Goal: Transaction & Acquisition: Purchase product/service

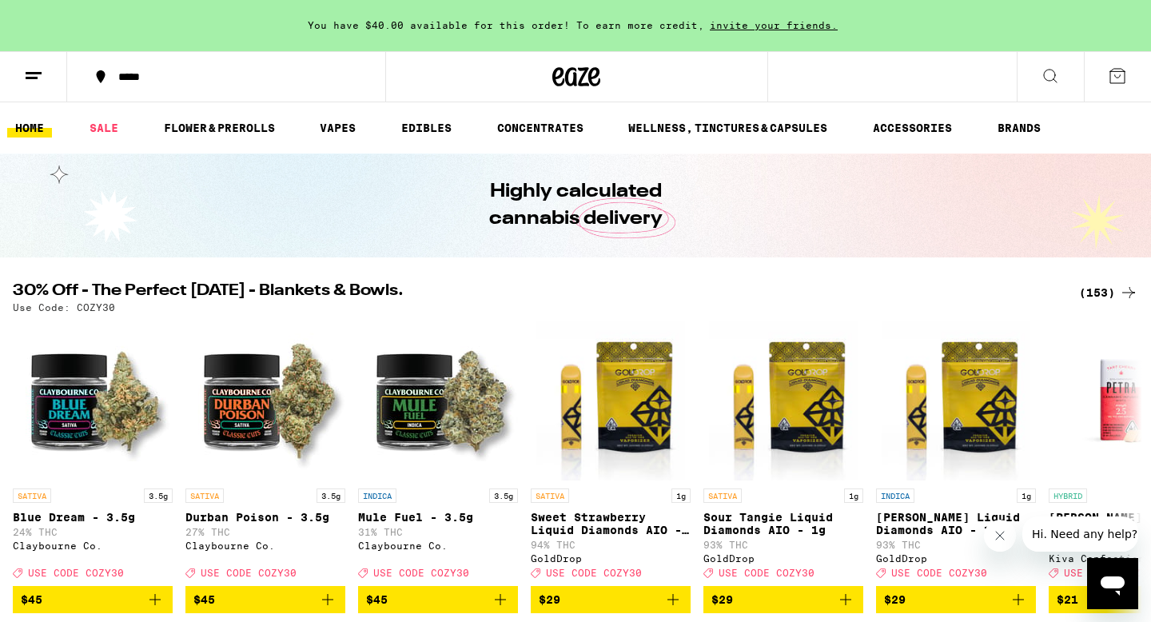
click at [149, 71] on div "*****" at bounding box center [235, 76] width 251 height 11
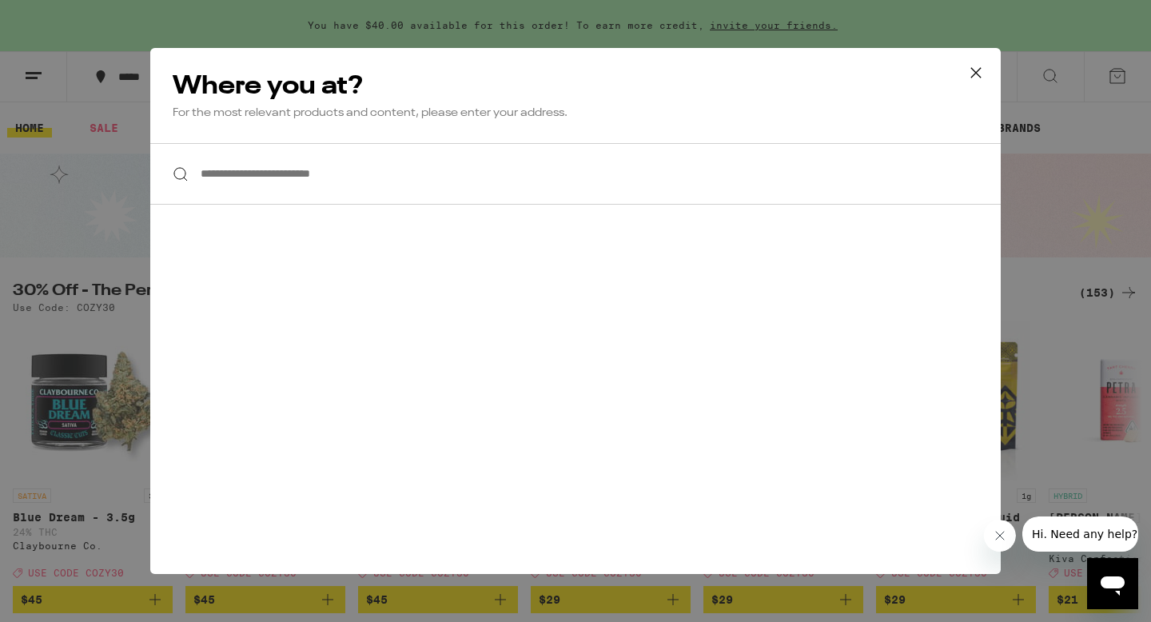
click at [357, 177] on input "**********" at bounding box center [575, 174] width 851 height 62
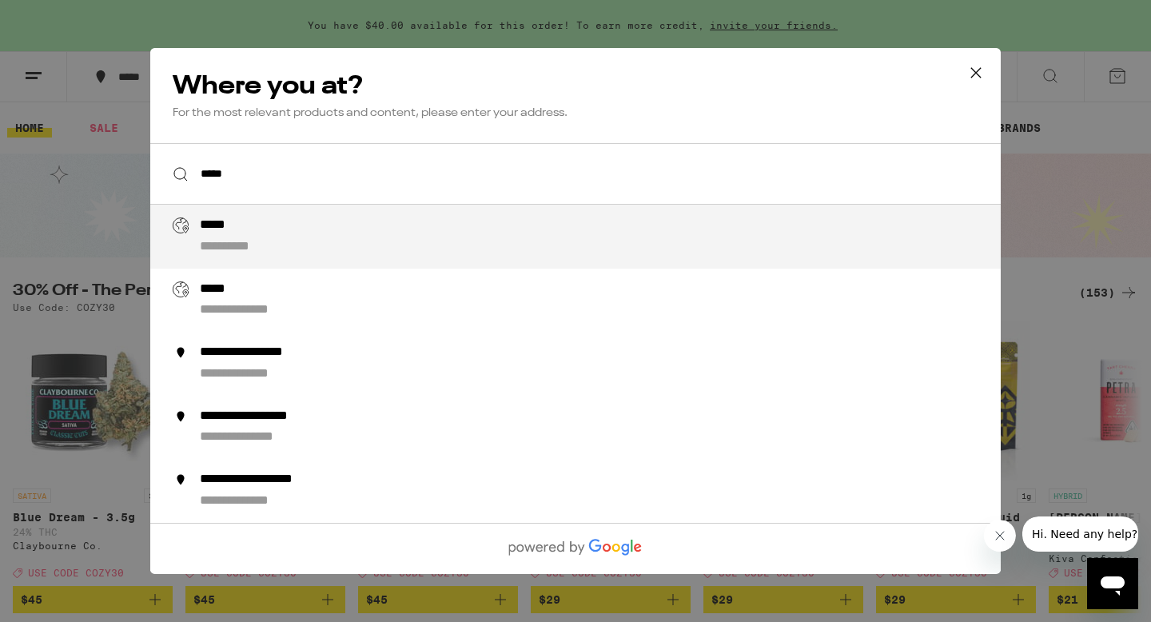
click at [321, 245] on div "**********" at bounding box center [607, 236] width 815 height 38
type input "**********"
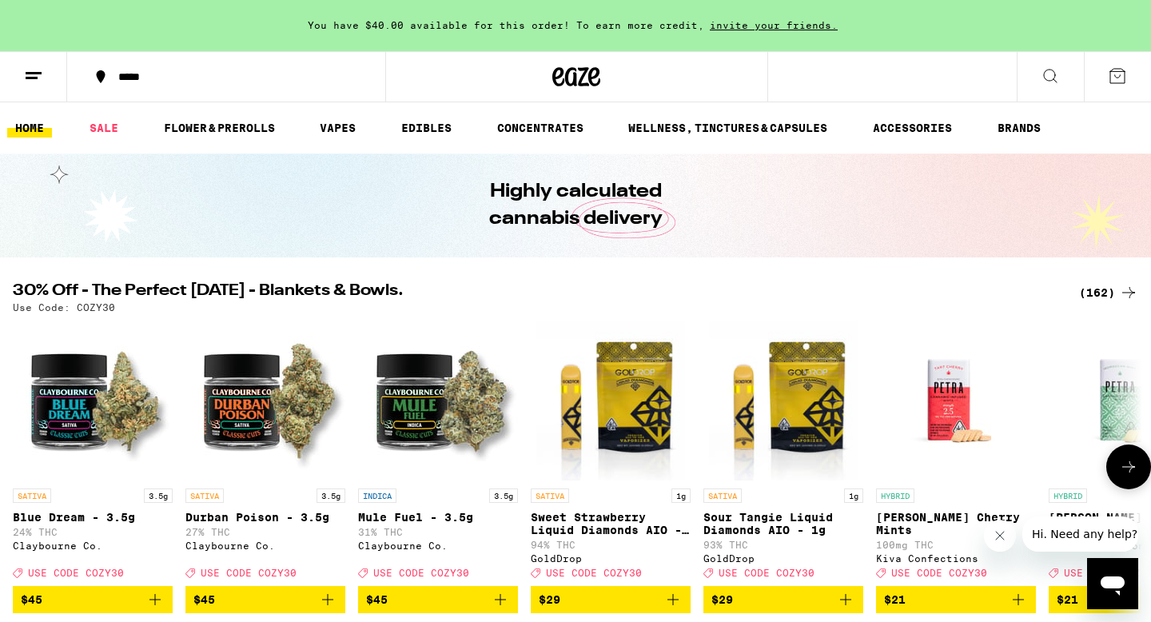
click at [1129, 476] on icon at bounding box center [1128, 466] width 19 height 19
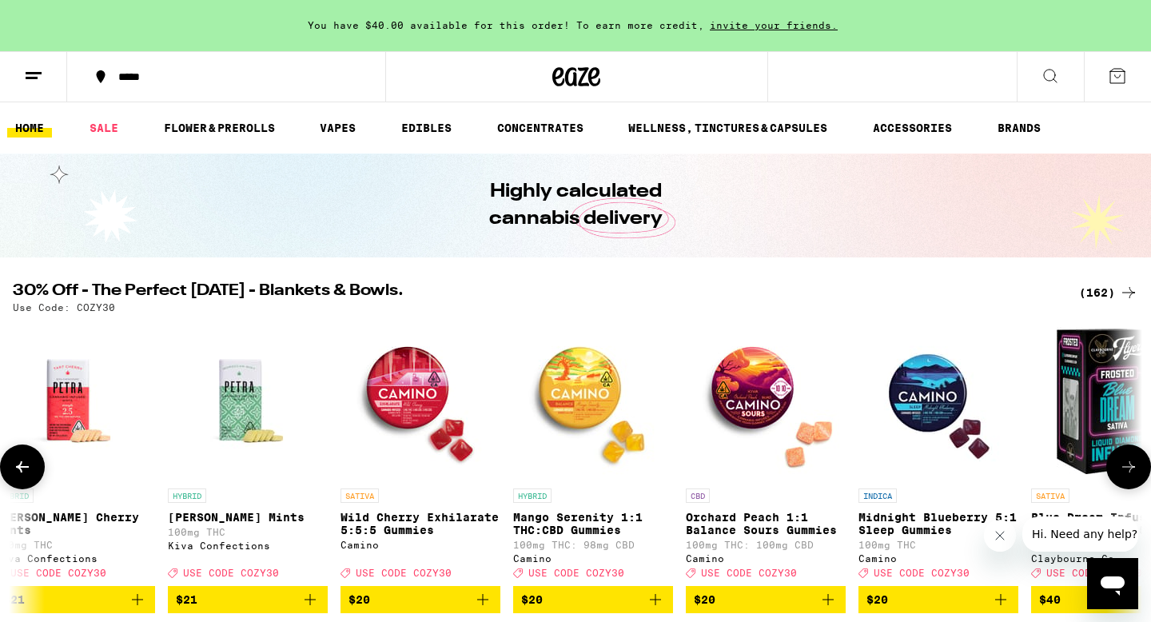
scroll to position [0, 951]
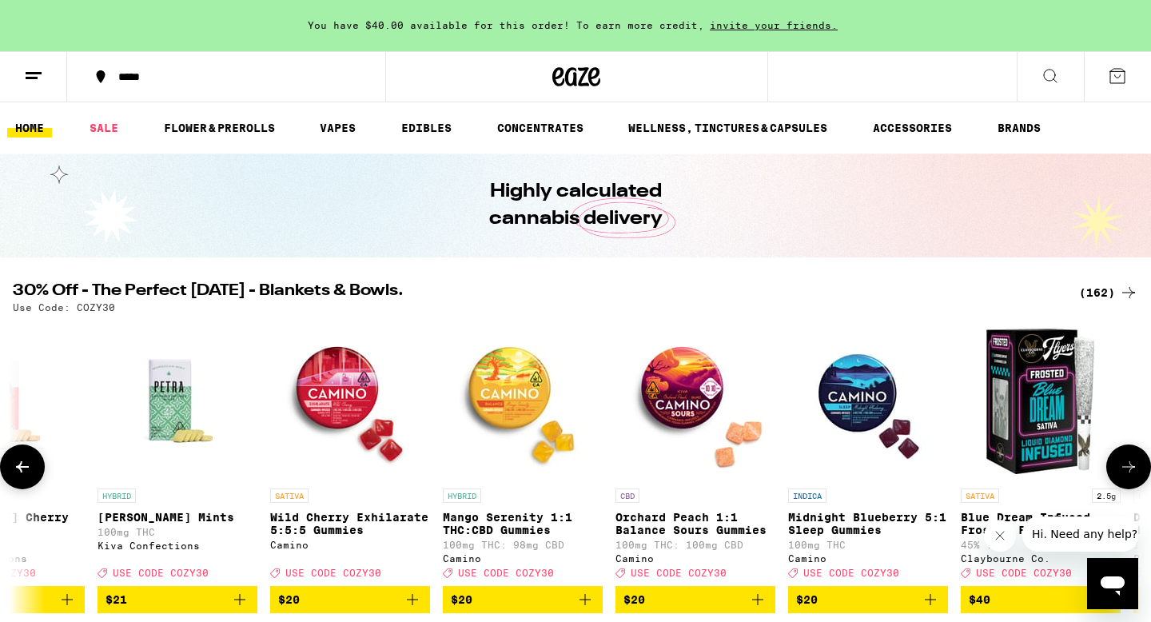
click at [526, 609] on span "$20" at bounding box center [523, 599] width 144 height 19
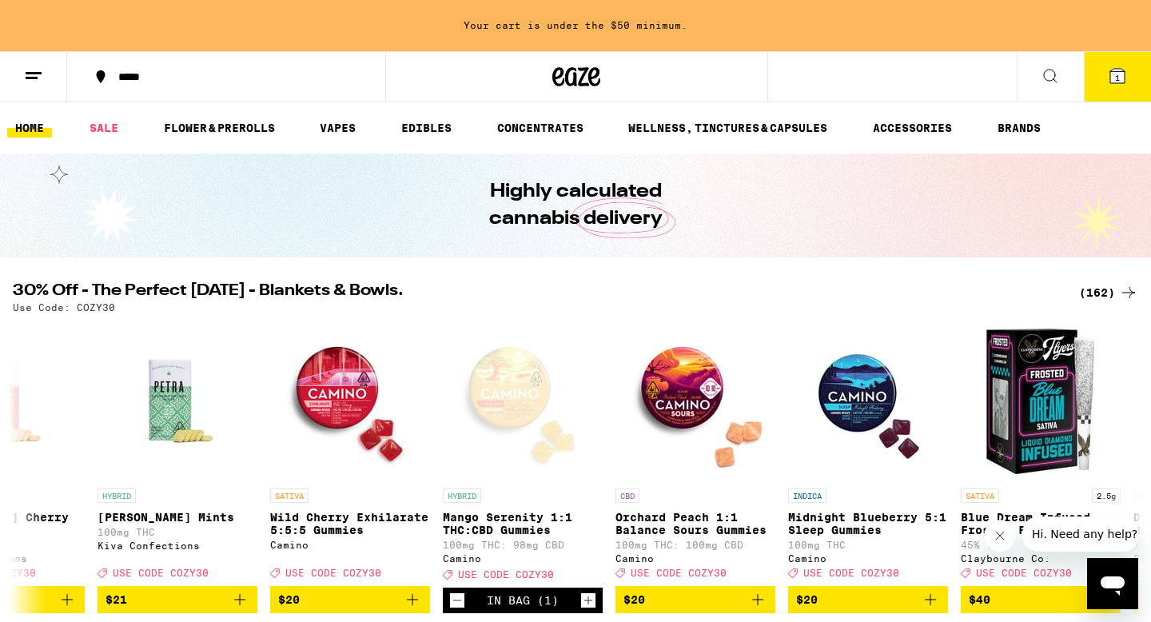
click at [1111, 75] on icon at bounding box center [1117, 76] width 14 height 14
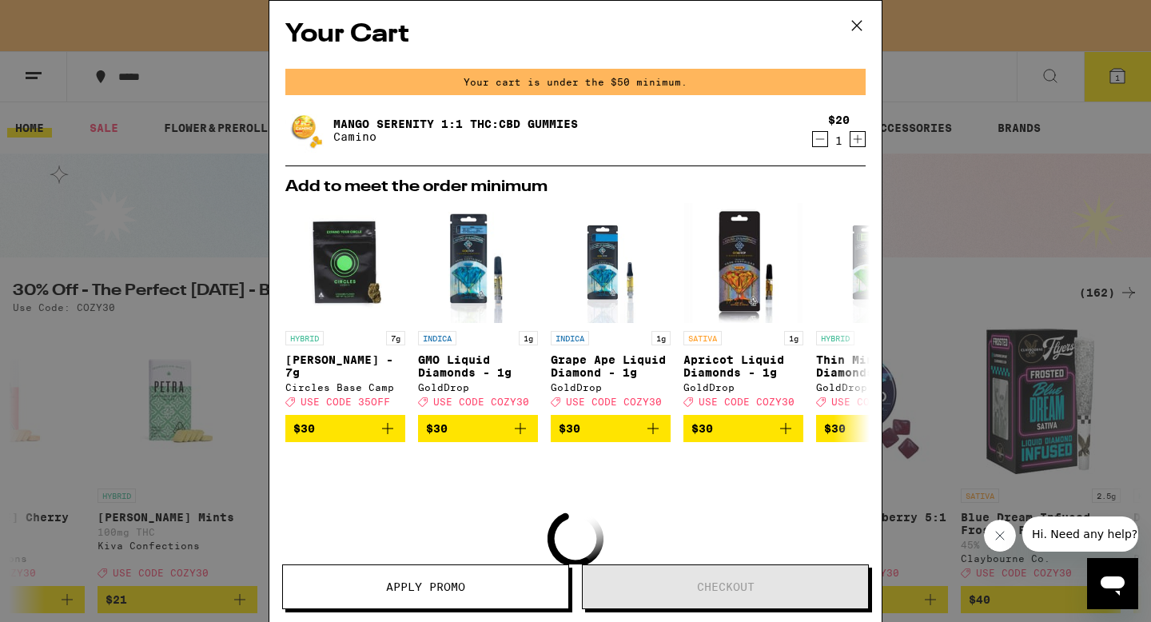
click at [934, 86] on div "Your Cart Your cart is under the $50 minimum. Mango Serenity 1:1 THC:CBD Gummie…" at bounding box center [575, 311] width 1151 height 622
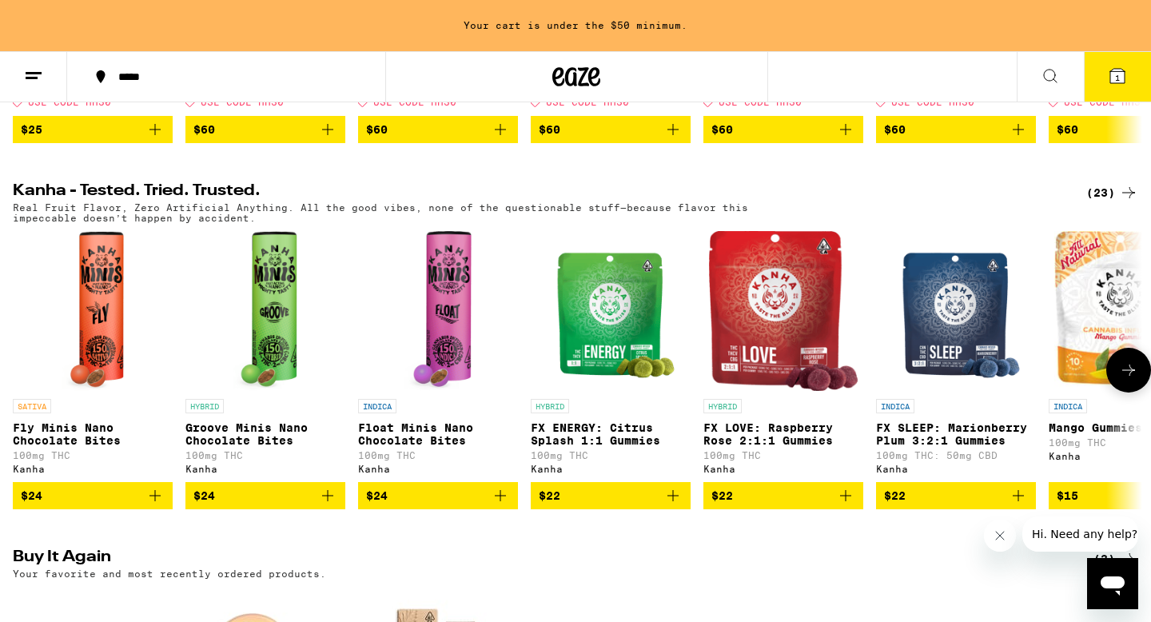
scroll to position [842, 0]
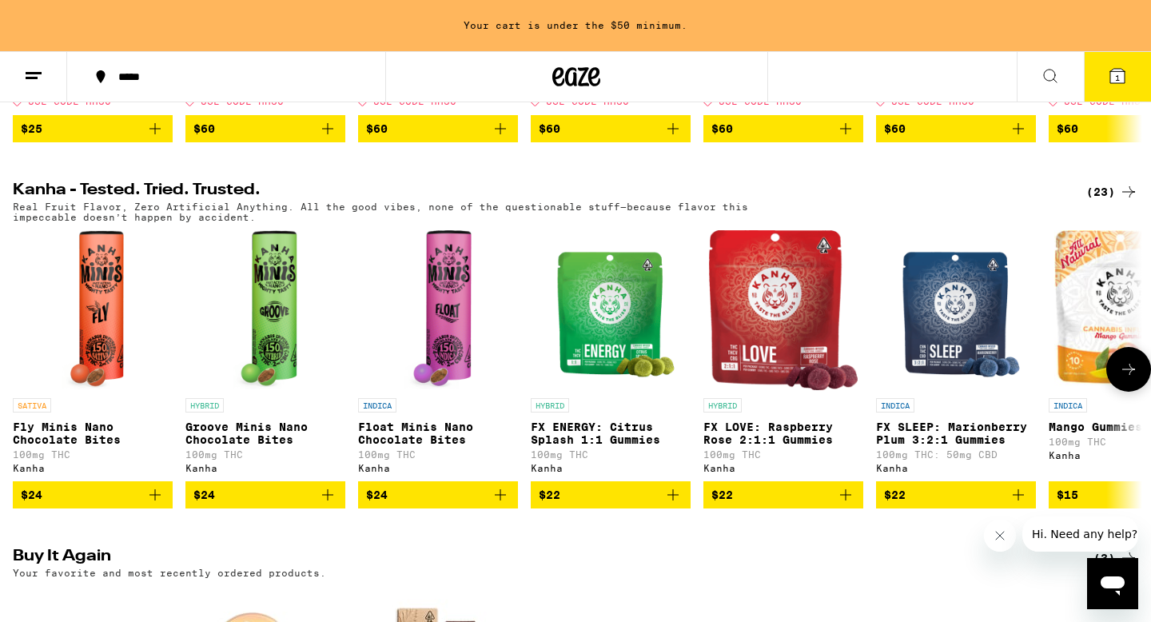
click at [1132, 379] on icon at bounding box center [1128, 369] width 19 height 19
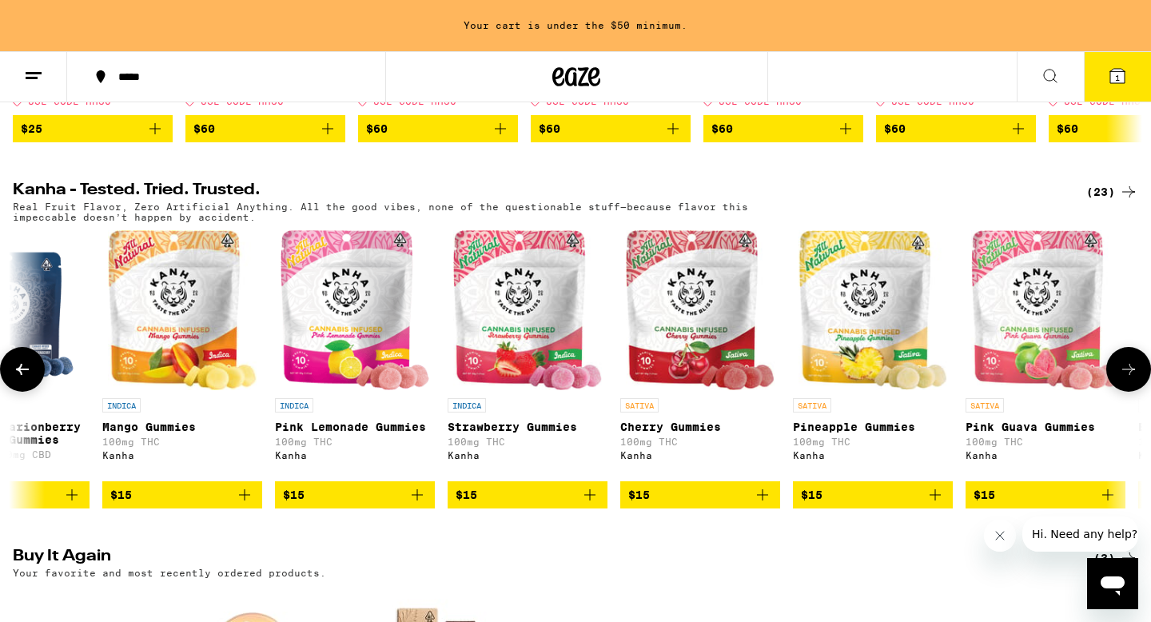
scroll to position [0, 951]
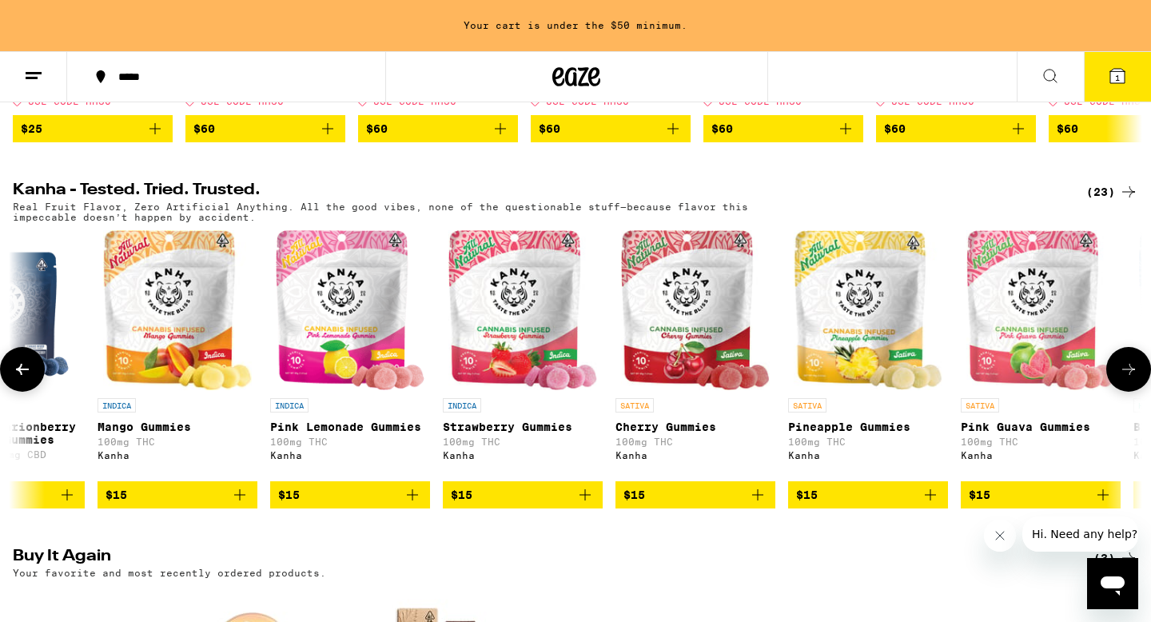
click at [1132, 379] on icon at bounding box center [1128, 369] width 19 height 19
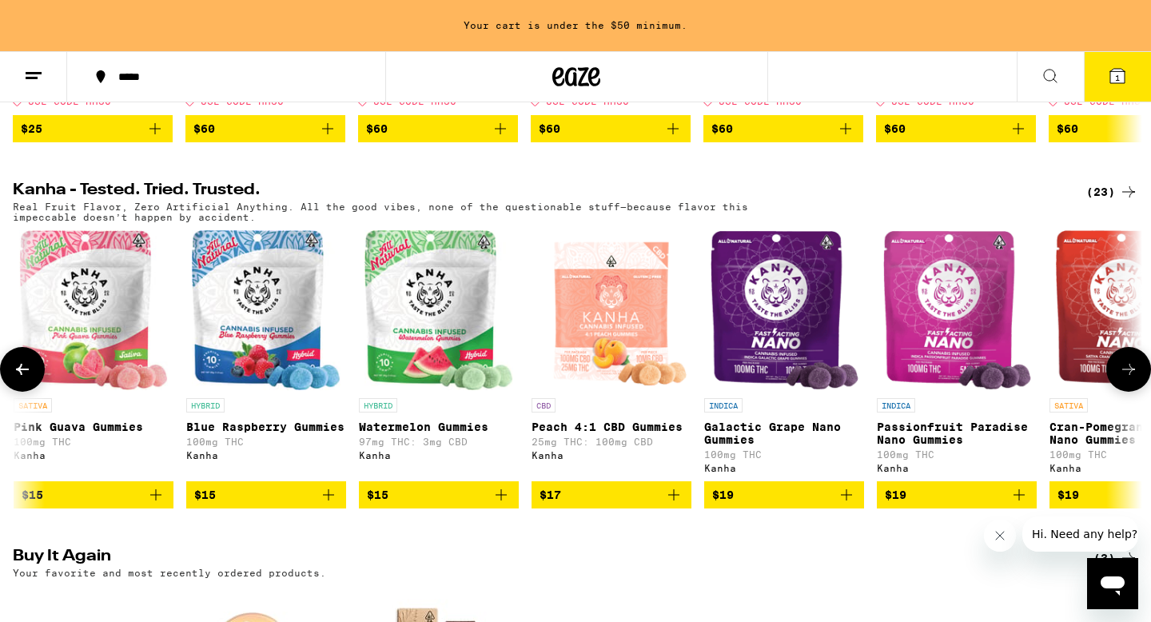
scroll to position [0, 1902]
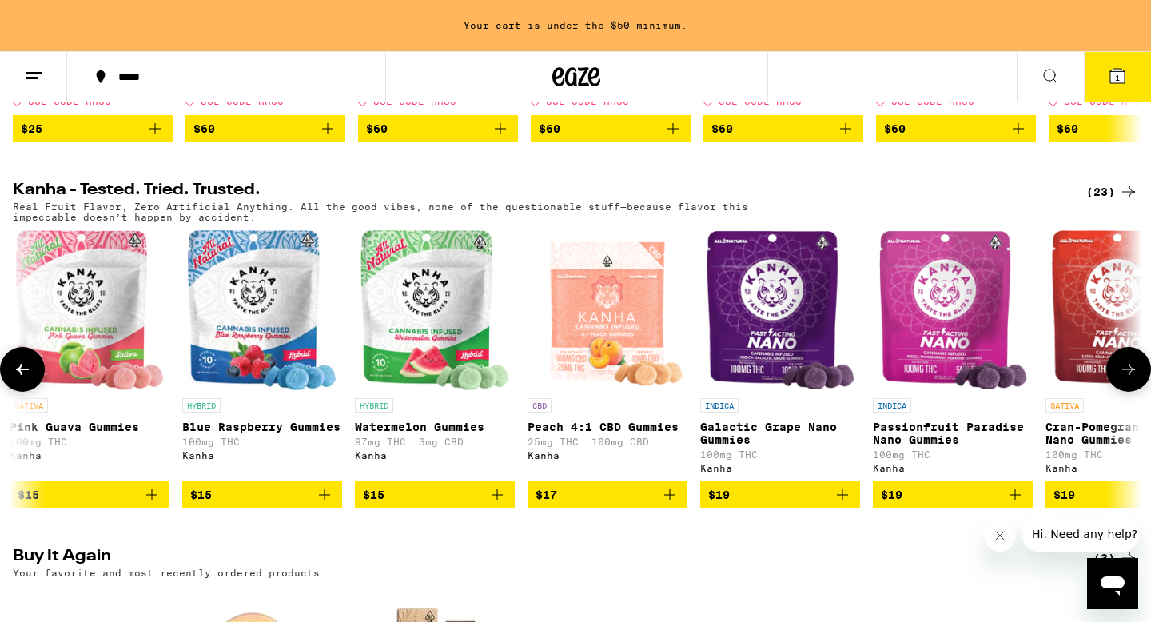
click at [19, 390] on button at bounding box center [22, 369] width 45 height 45
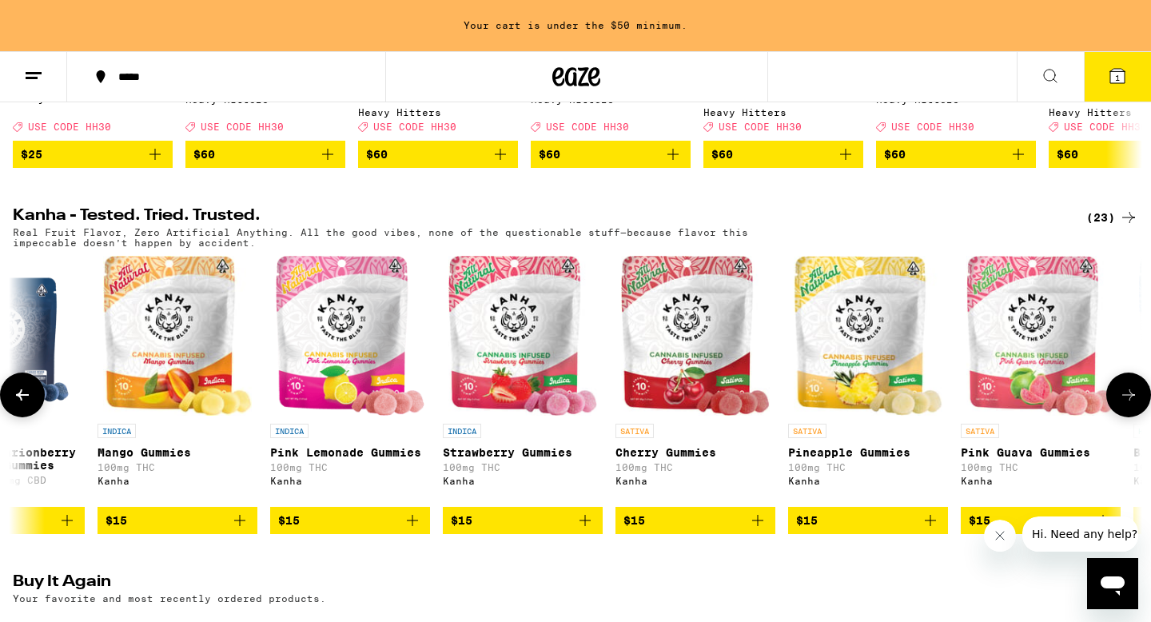
scroll to position [813, 0]
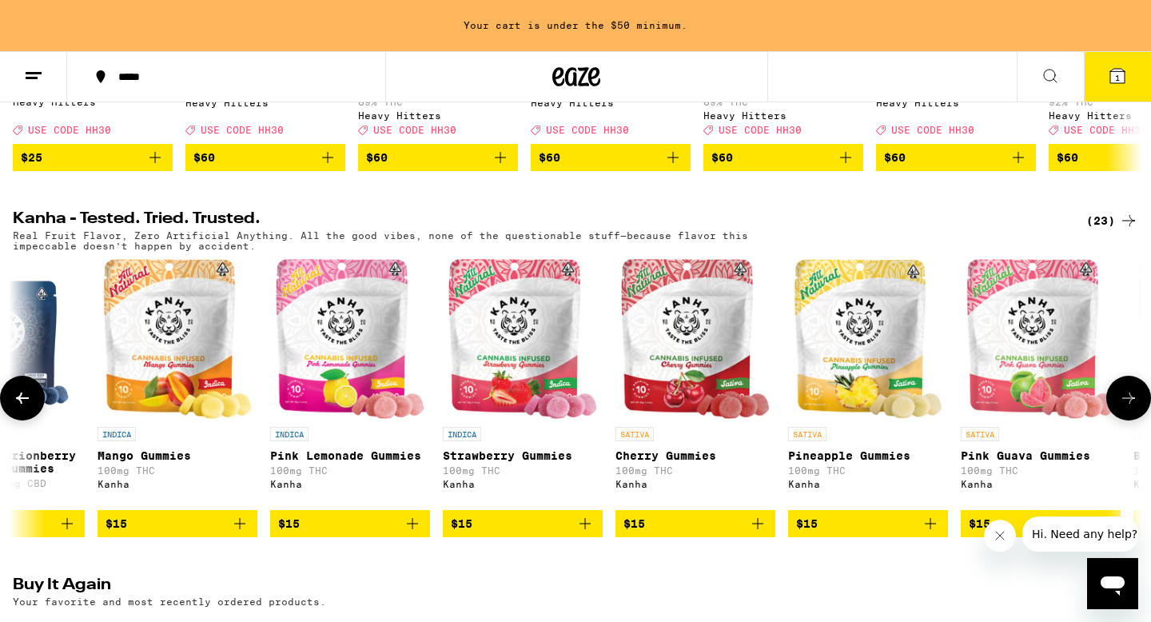
click at [27, 408] on icon at bounding box center [22, 397] width 19 height 19
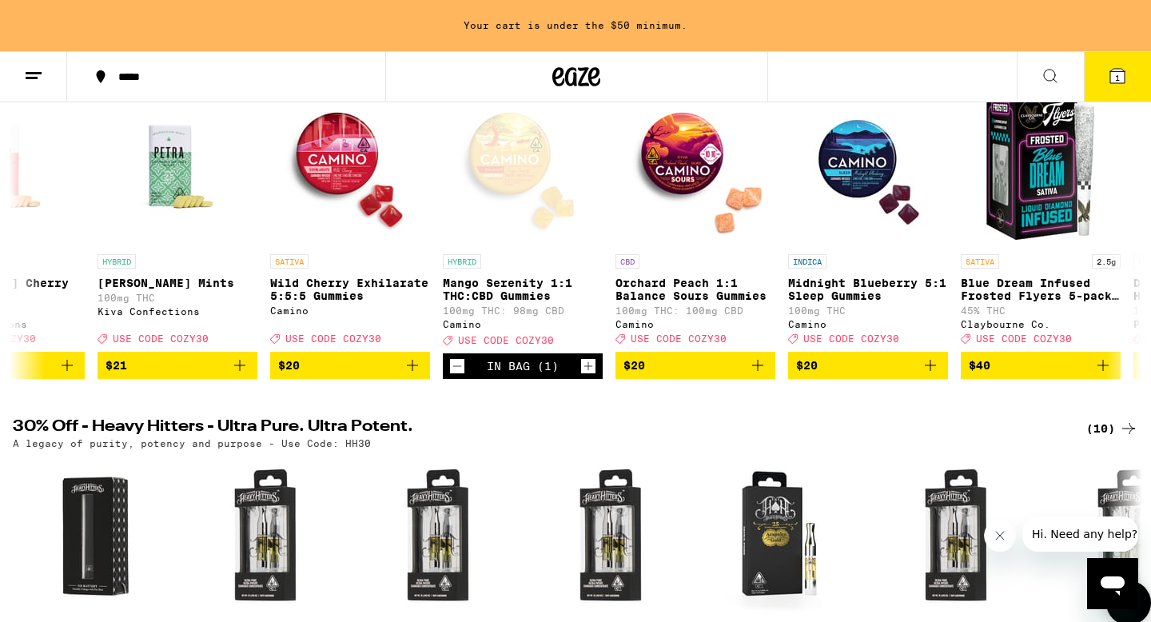
scroll to position [233, 0]
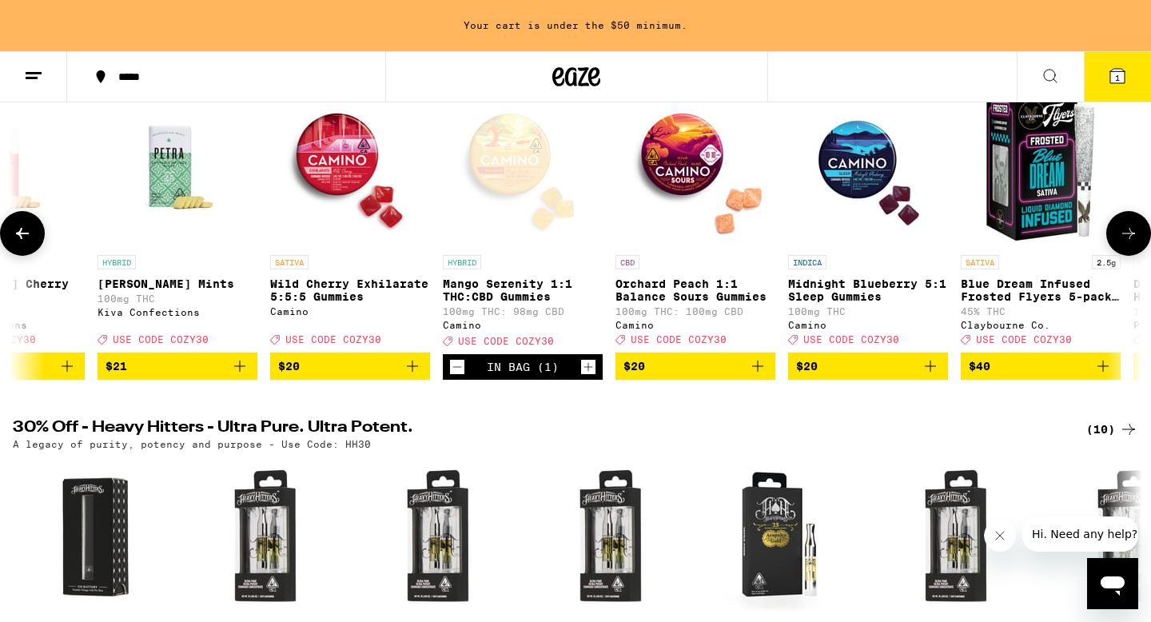
click at [687, 376] on span "$20" at bounding box center [696, 366] width 144 height 19
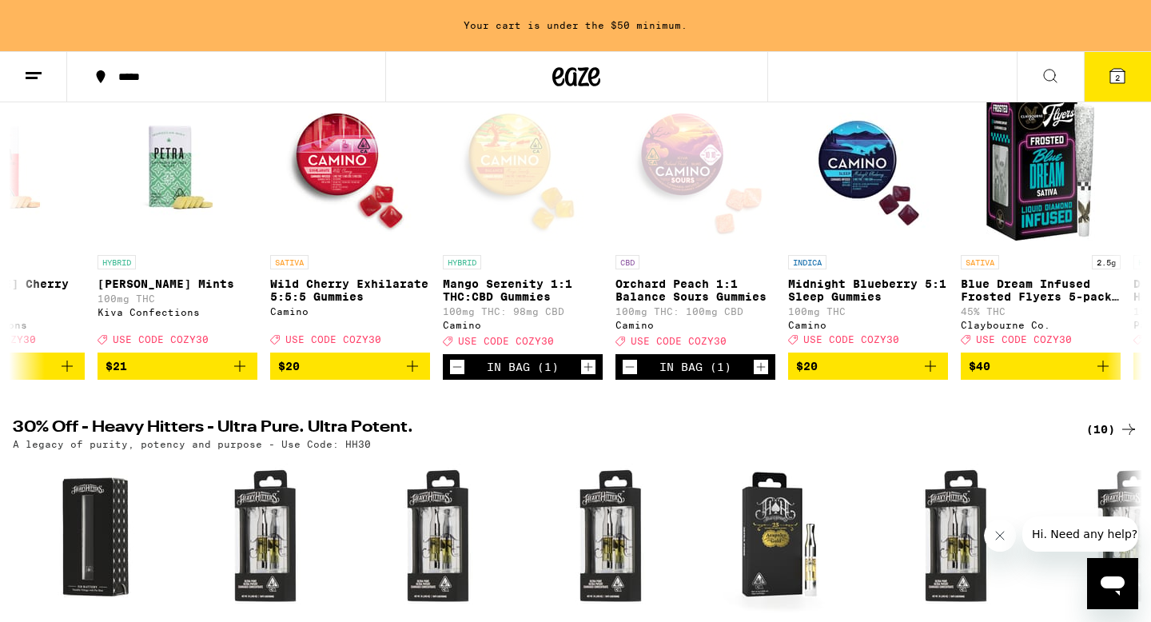
click at [1122, 80] on icon at bounding box center [1117, 76] width 14 height 14
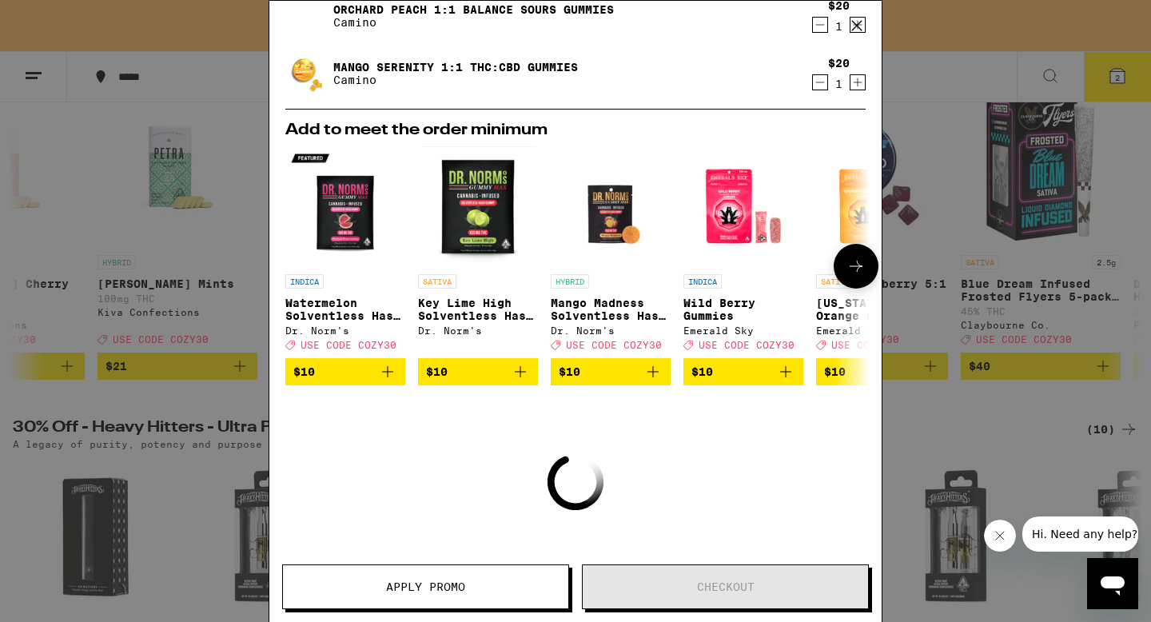
scroll to position [124, 0]
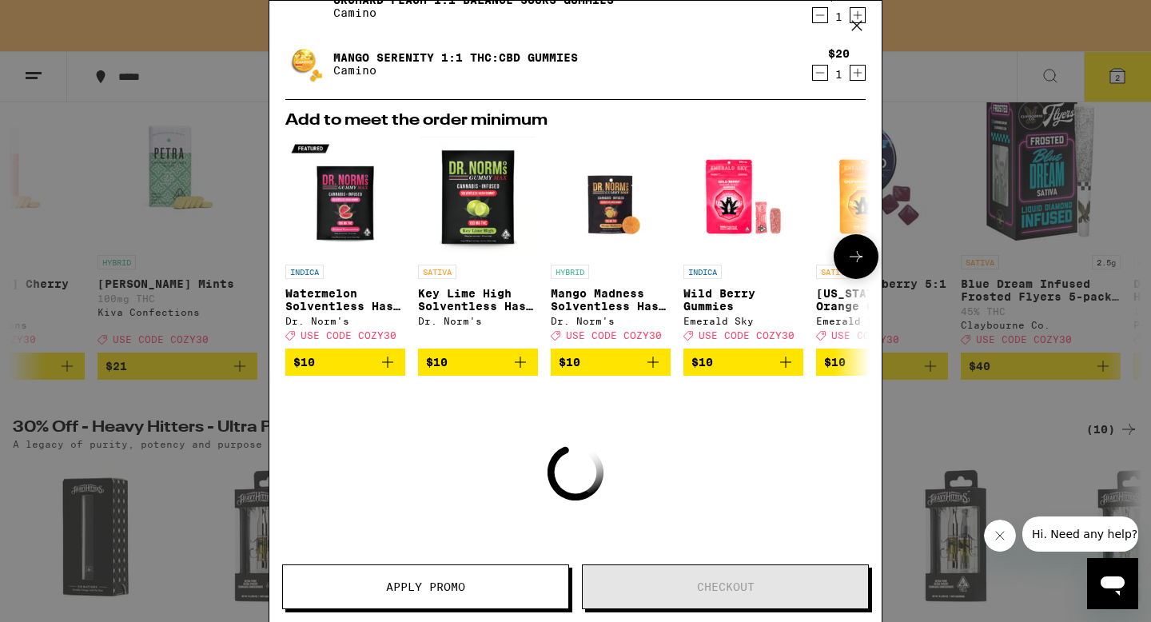
click at [855, 261] on icon at bounding box center [856, 256] width 19 height 19
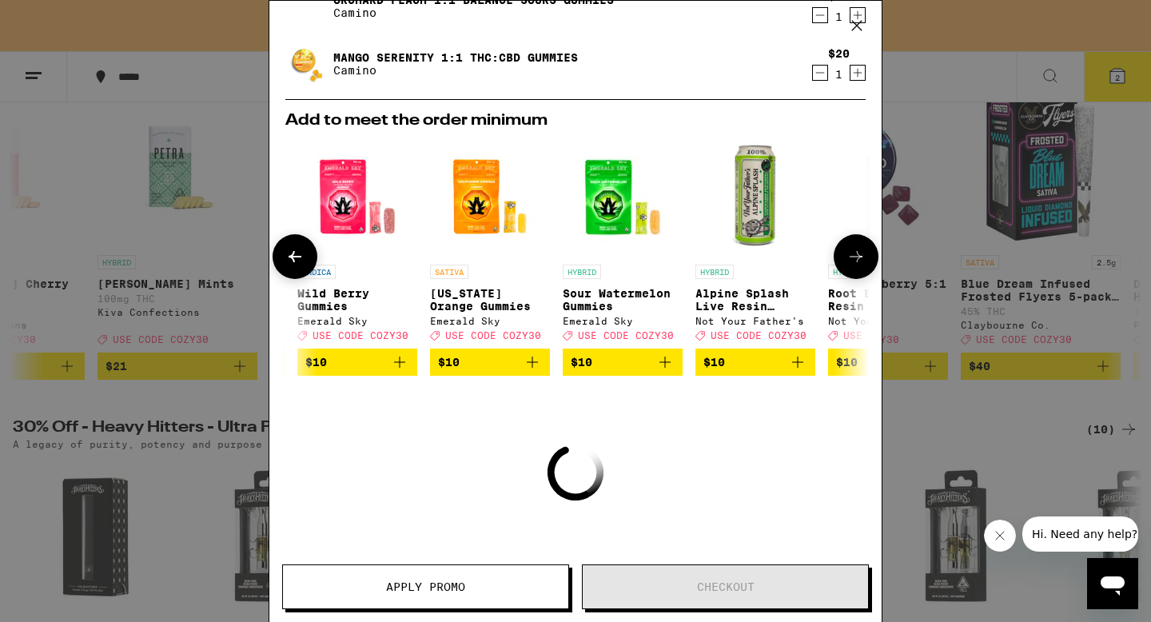
scroll to position [0, 406]
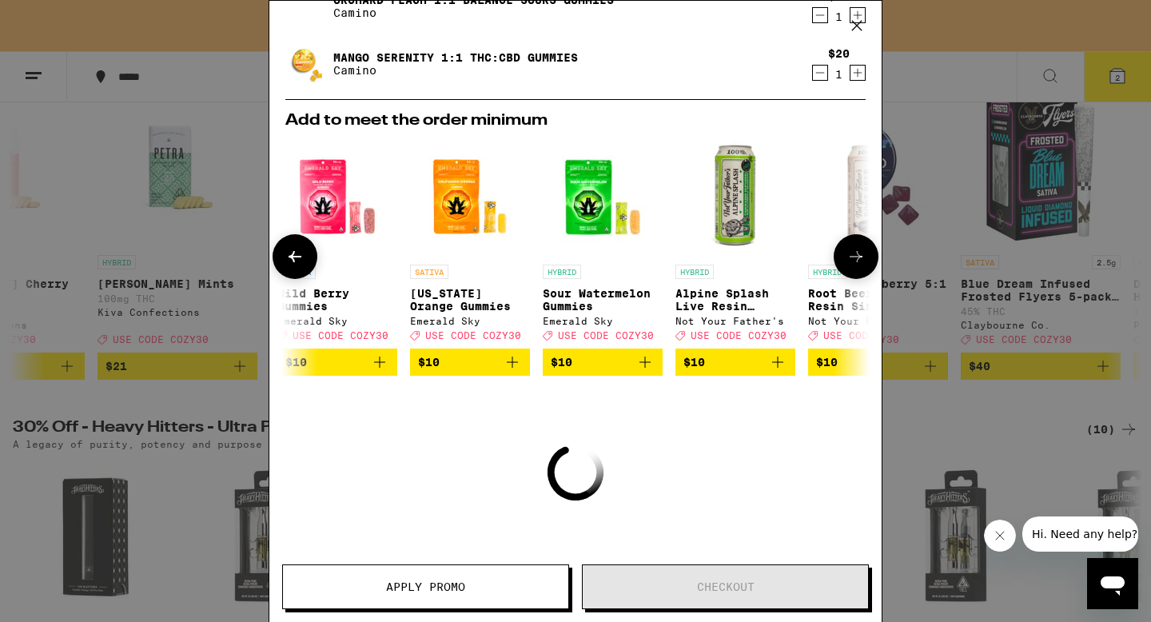
click at [856, 261] on icon at bounding box center [856, 256] width 19 height 19
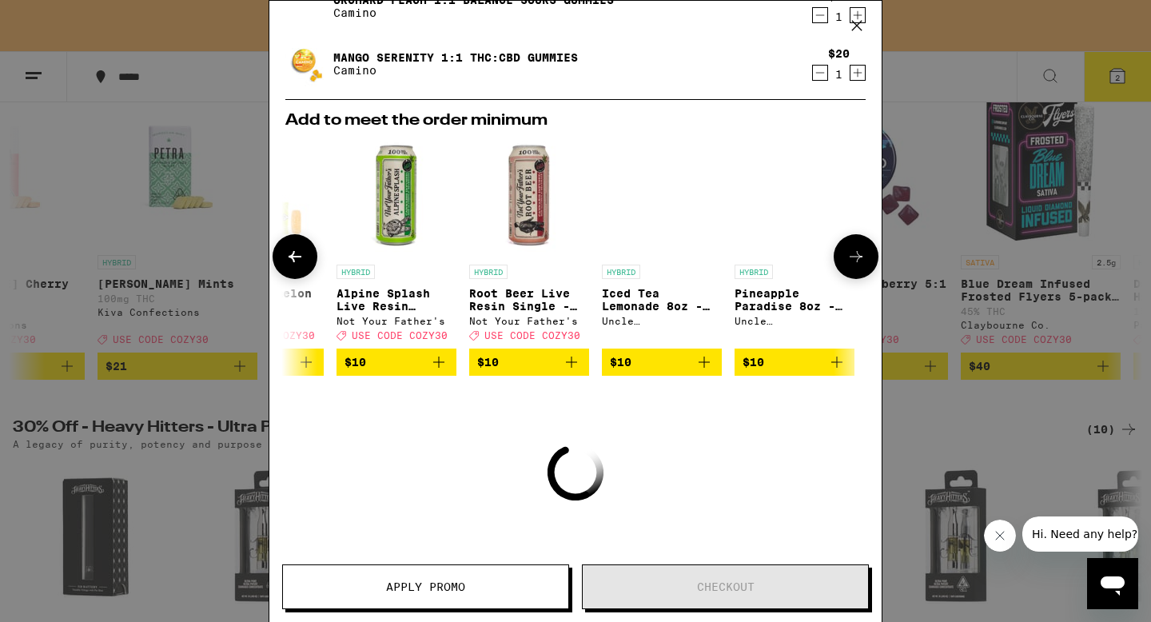
scroll to position [0, 747]
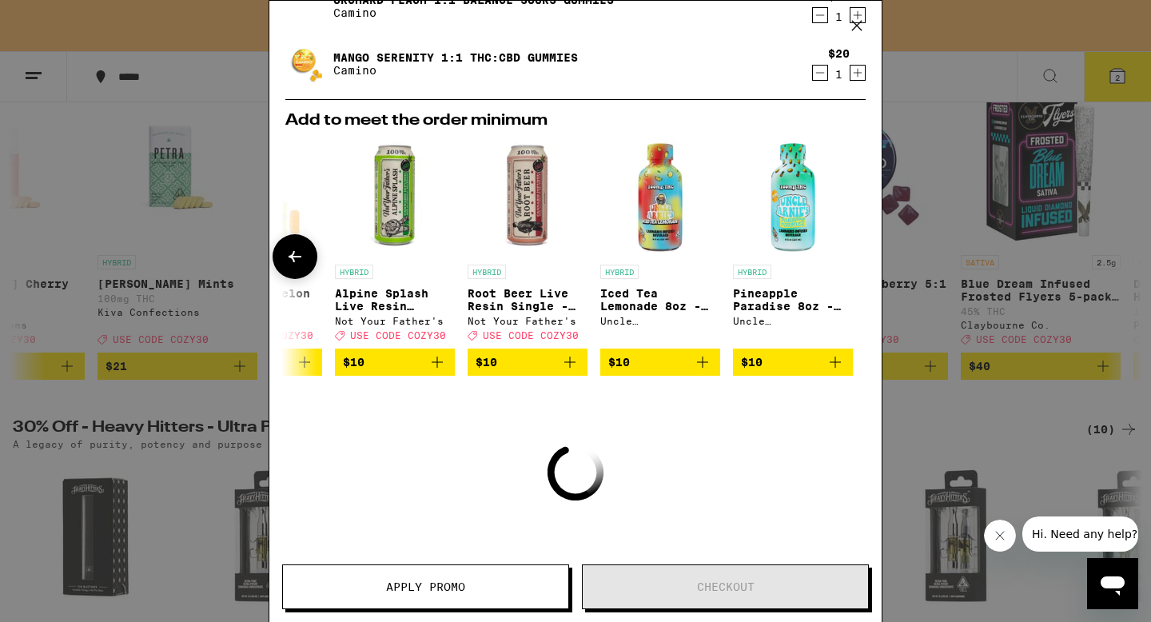
click at [528, 199] on img "Open page for Root Beer Live Resin Single - 100mg from Not Your Father's" at bounding box center [528, 197] width 120 height 120
click at [294, 269] on button at bounding box center [295, 256] width 45 height 45
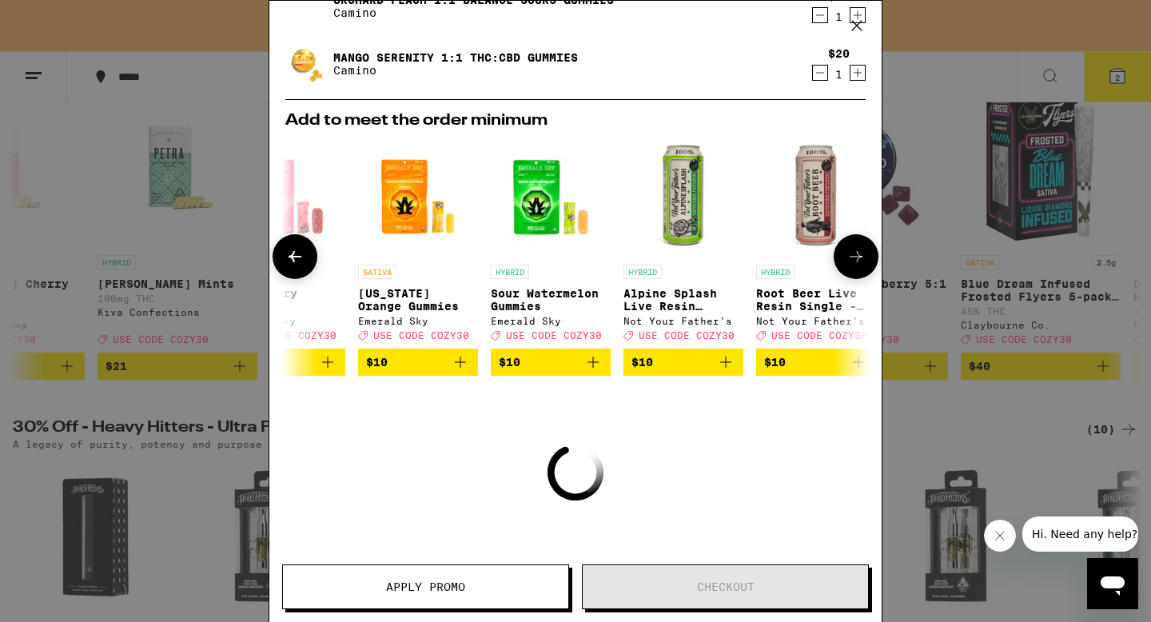
scroll to position [0, 341]
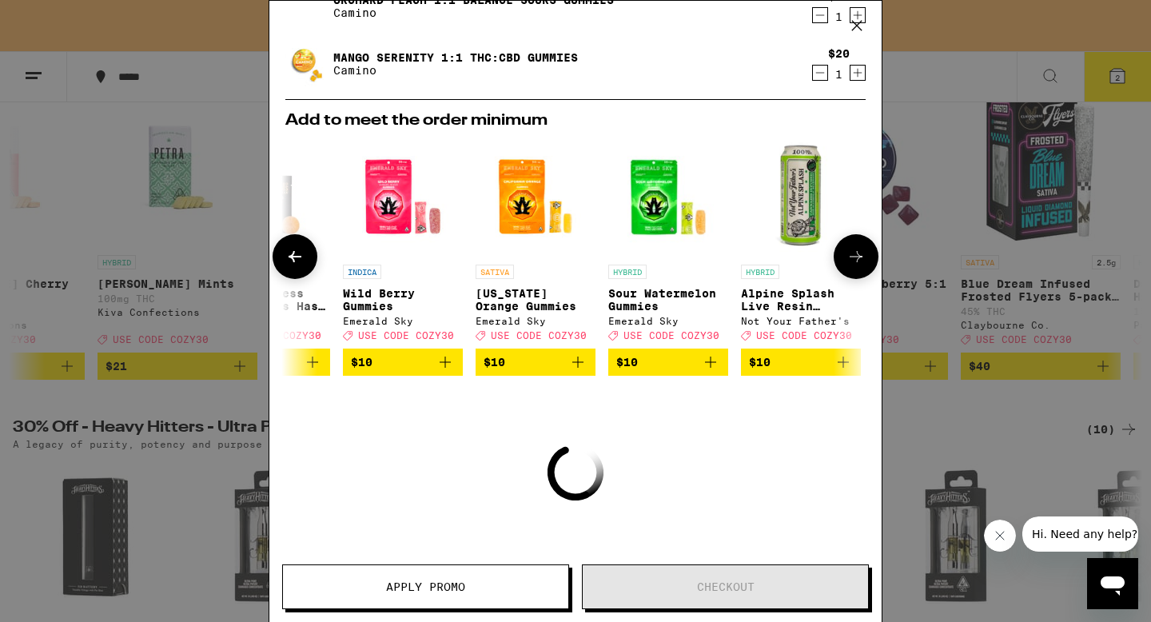
click at [293, 266] on icon at bounding box center [294, 256] width 19 height 19
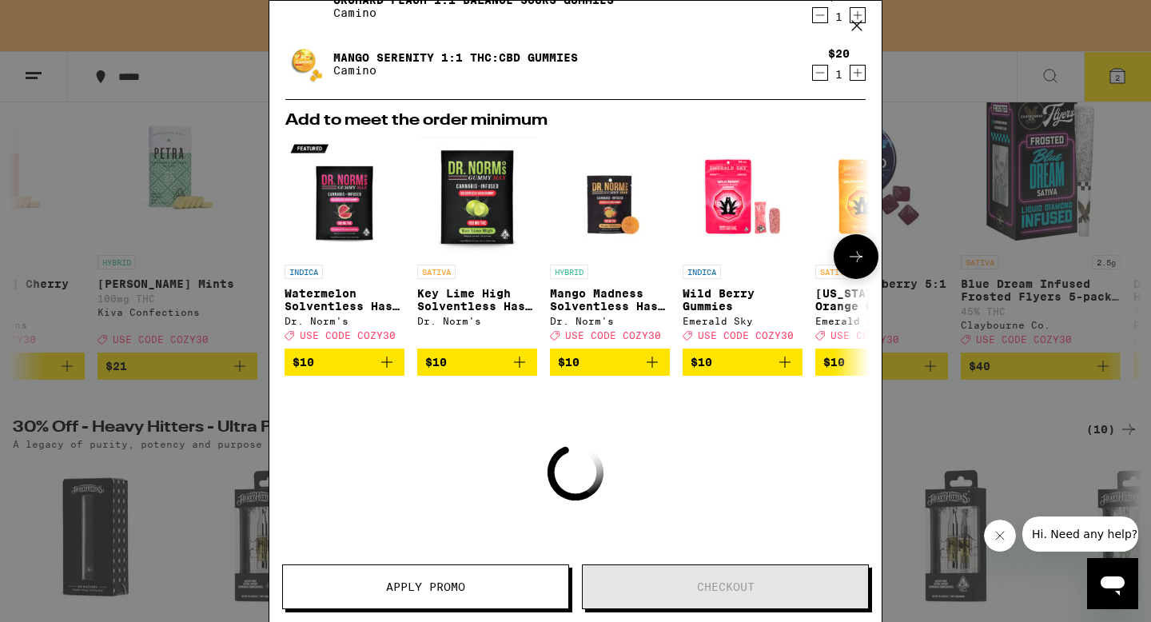
scroll to position [0, 0]
click at [847, 265] on icon at bounding box center [856, 256] width 19 height 19
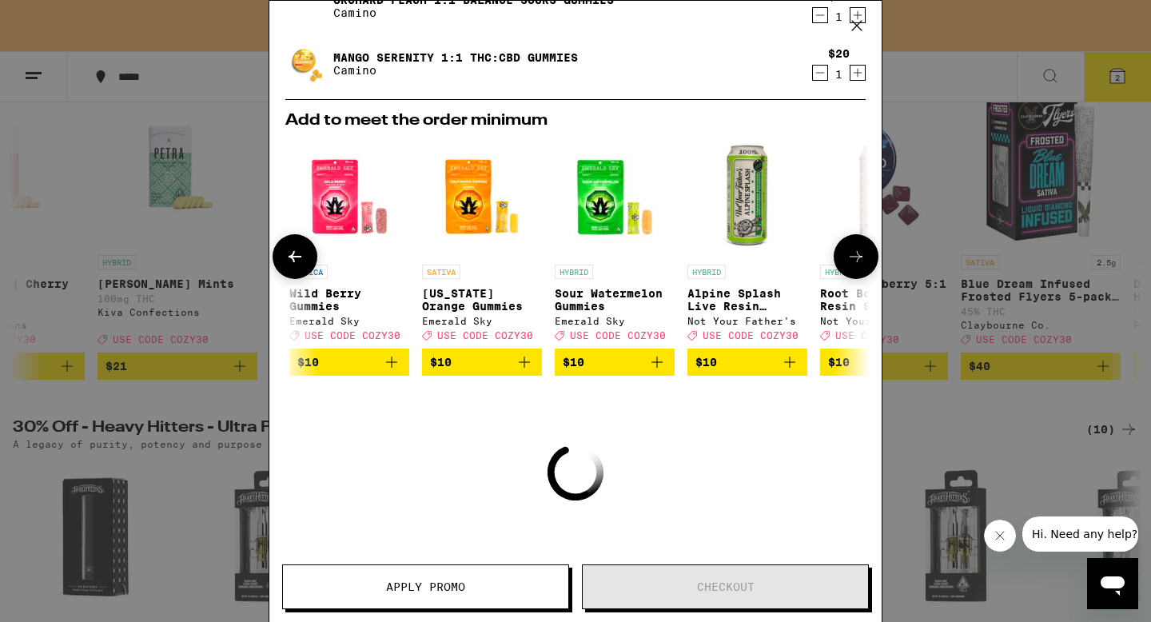
scroll to position [0, 406]
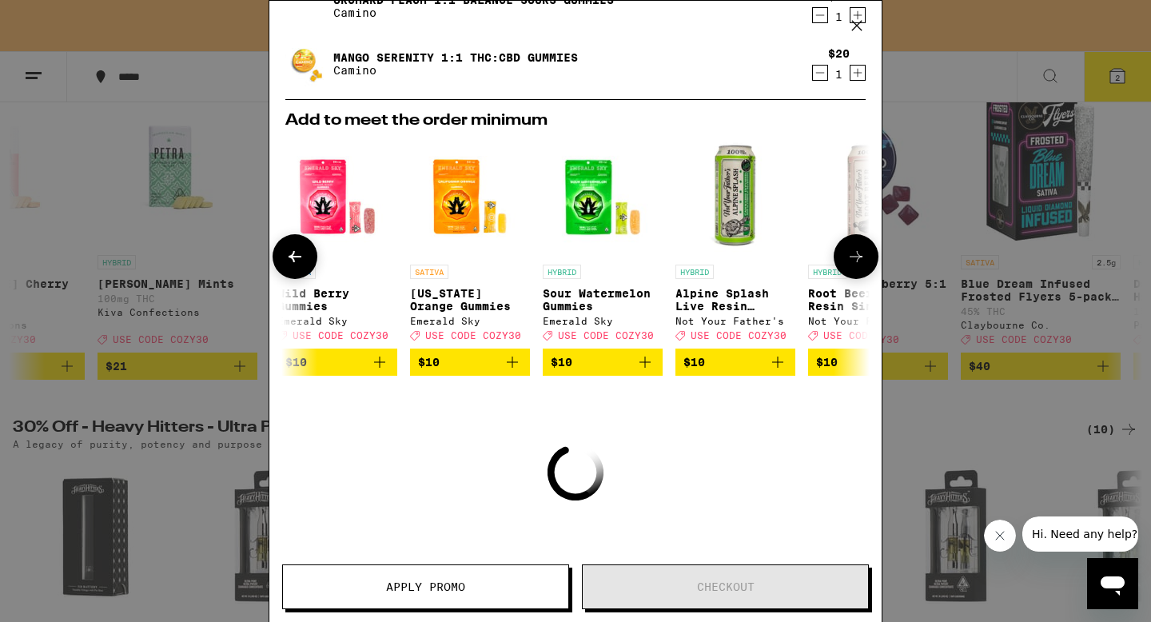
click at [847, 265] on icon at bounding box center [856, 256] width 19 height 19
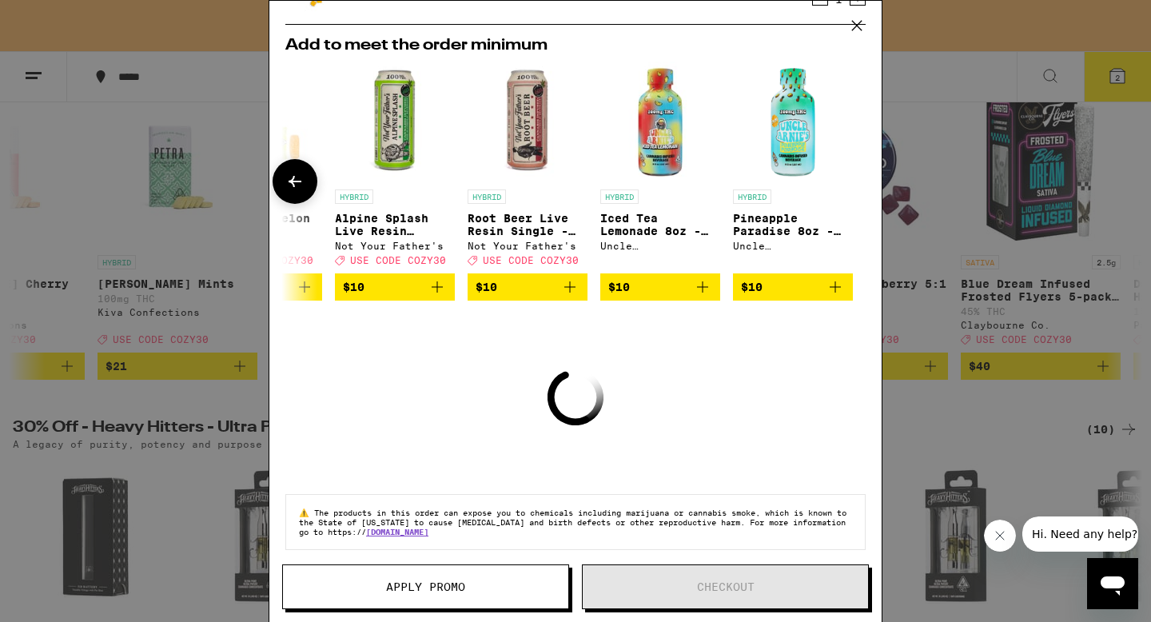
scroll to position [215, 0]
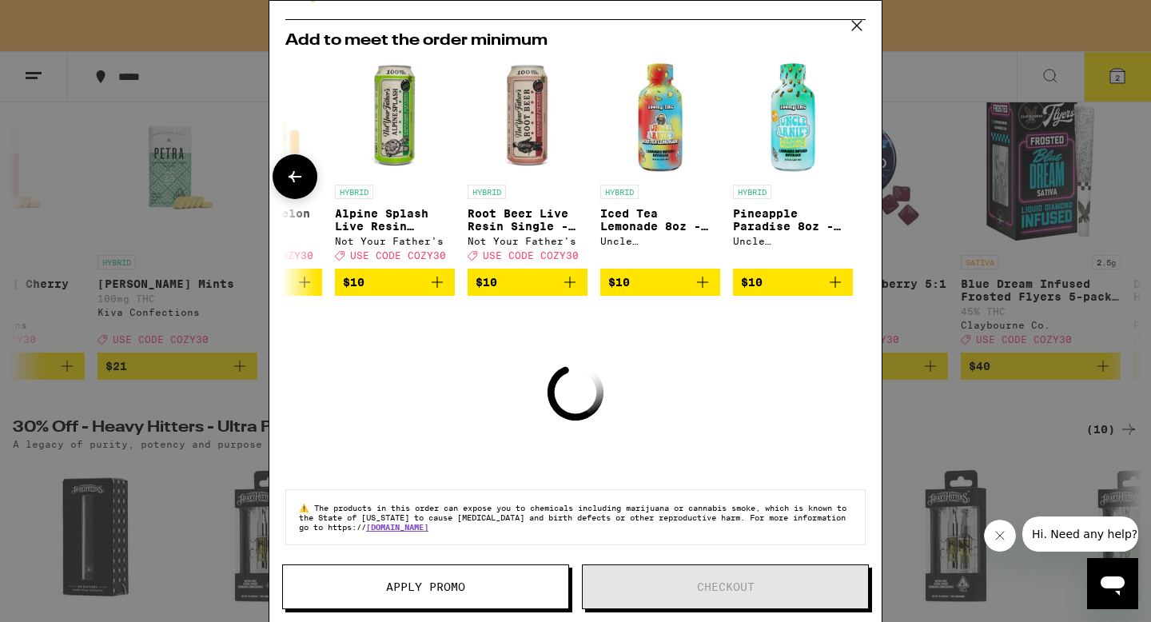
click at [515, 278] on span "$10" at bounding box center [528, 282] width 104 height 19
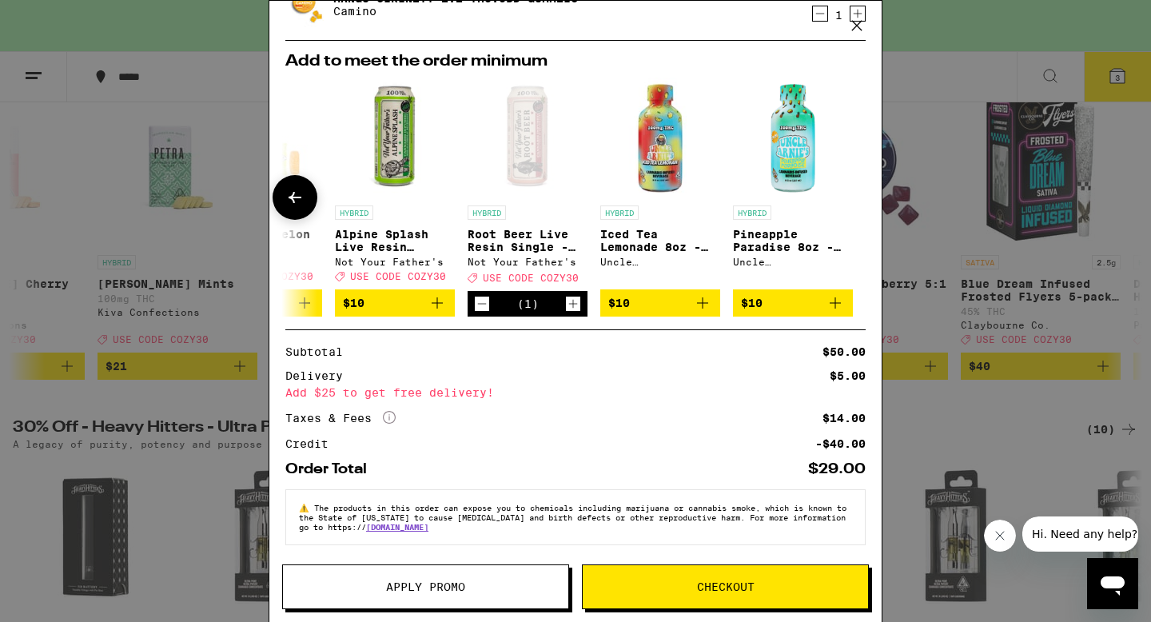
scroll to position [253, 0]
click at [464, 589] on span "Apply Promo" at bounding box center [425, 586] width 79 height 11
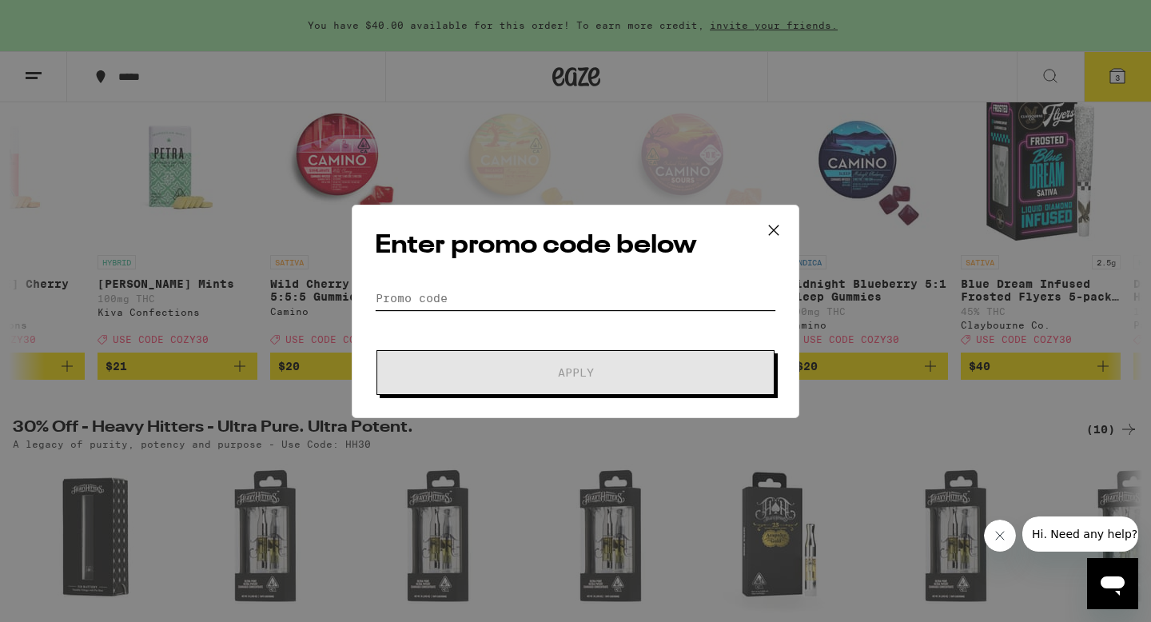
click at [520, 297] on input "Promo Code" at bounding box center [575, 298] width 401 height 24
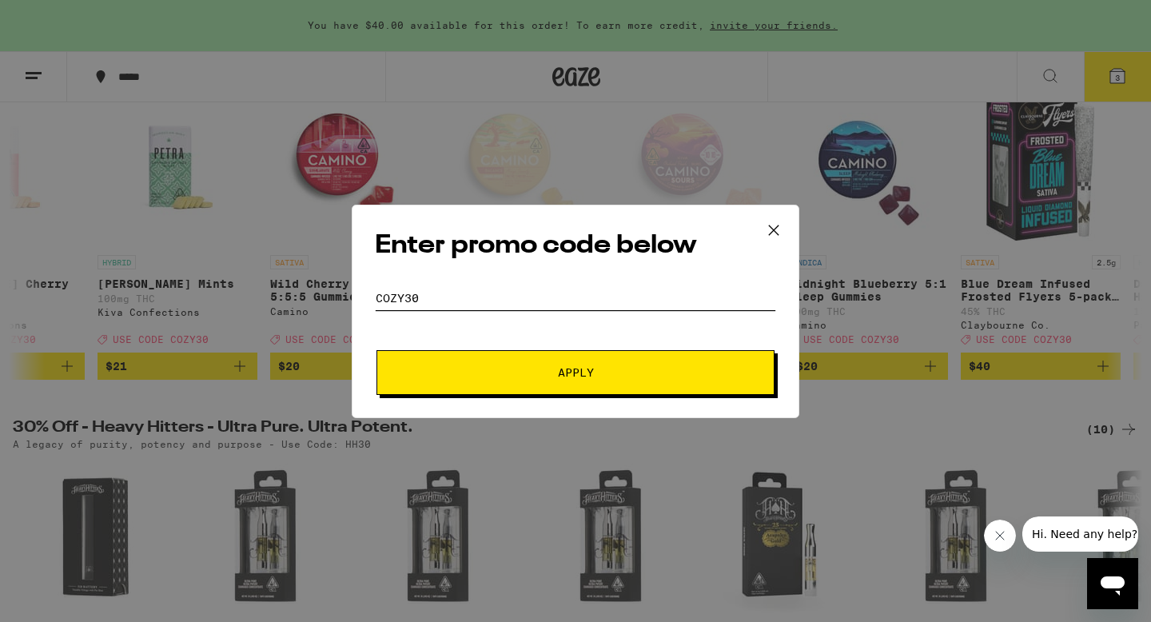
type input "COZY30"
click at [528, 376] on span "Apply" at bounding box center [576, 372] width 288 height 11
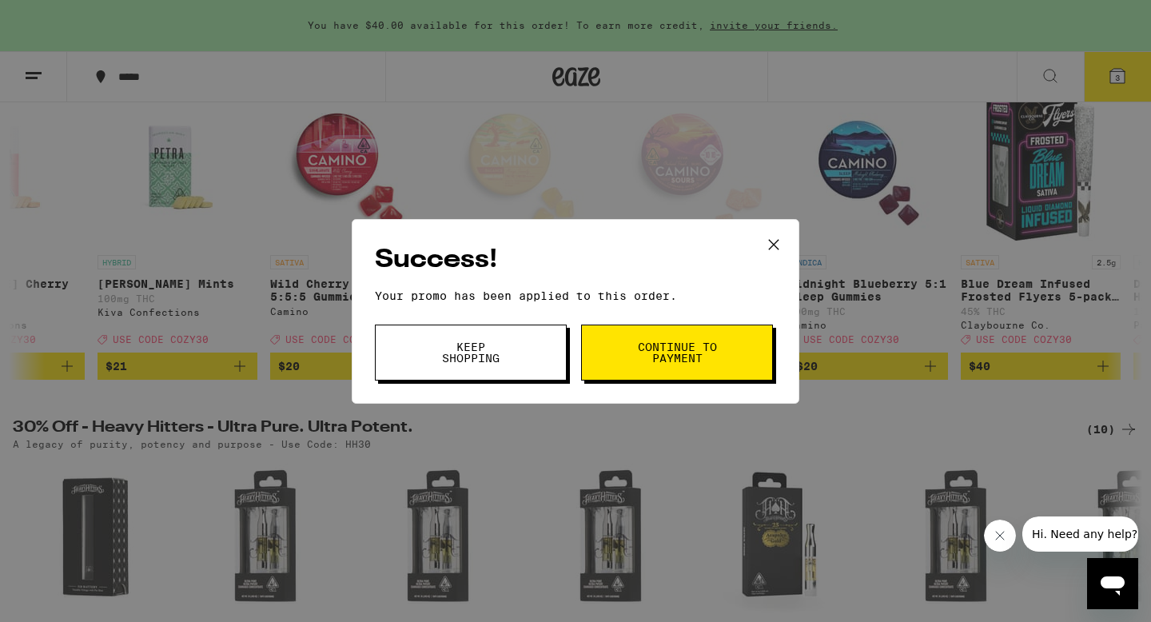
click at [699, 355] on span "Continue to payment" at bounding box center [677, 352] width 82 height 22
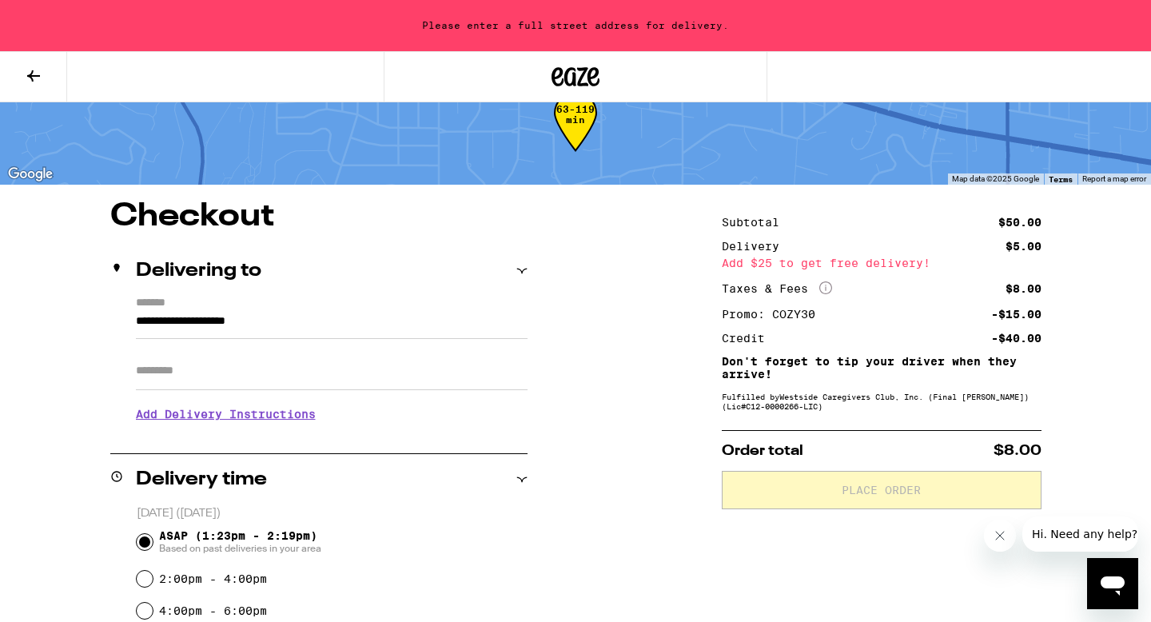
scroll to position [46, 0]
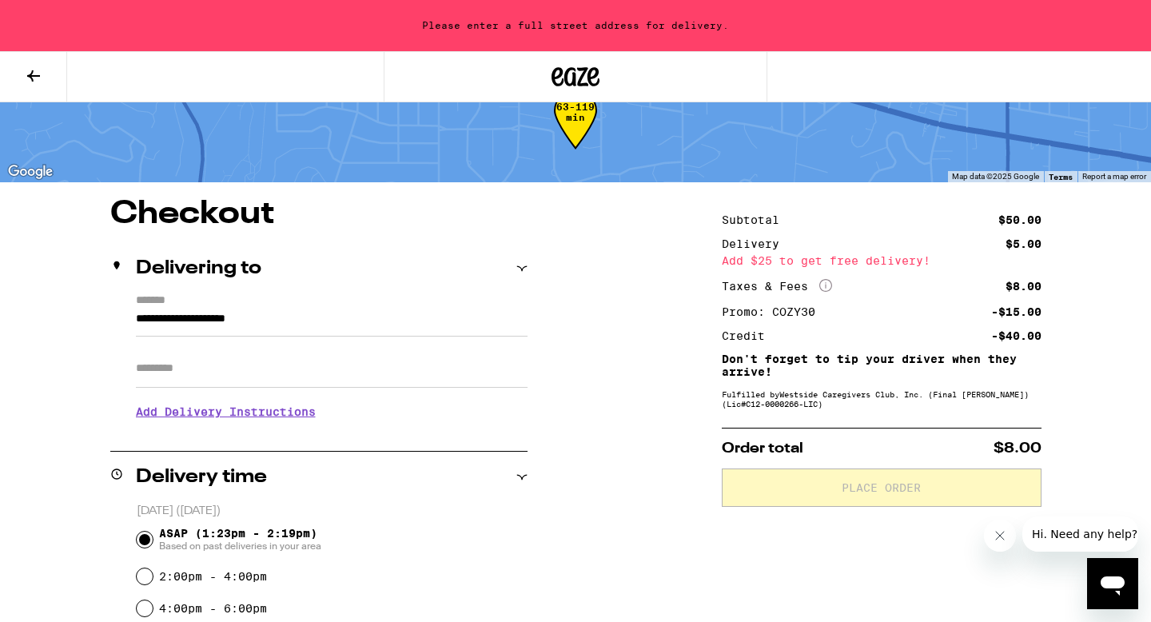
click at [137, 321] on input "**********" at bounding box center [332, 322] width 392 height 27
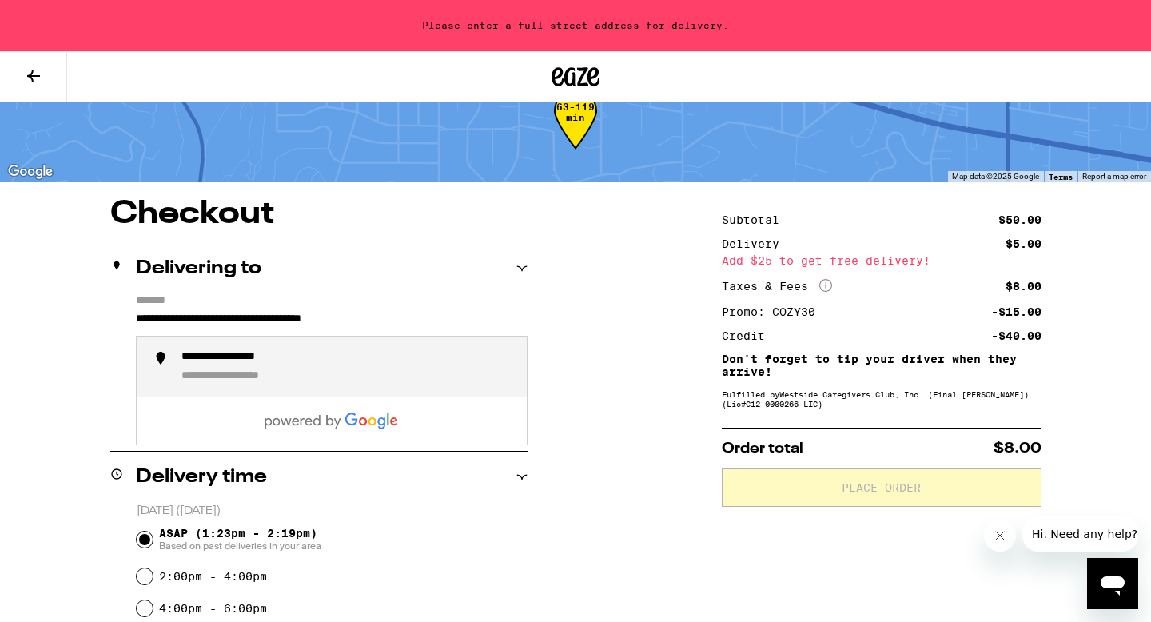
click at [281, 357] on div "**********" at bounding box center [246, 357] width 130 height 15
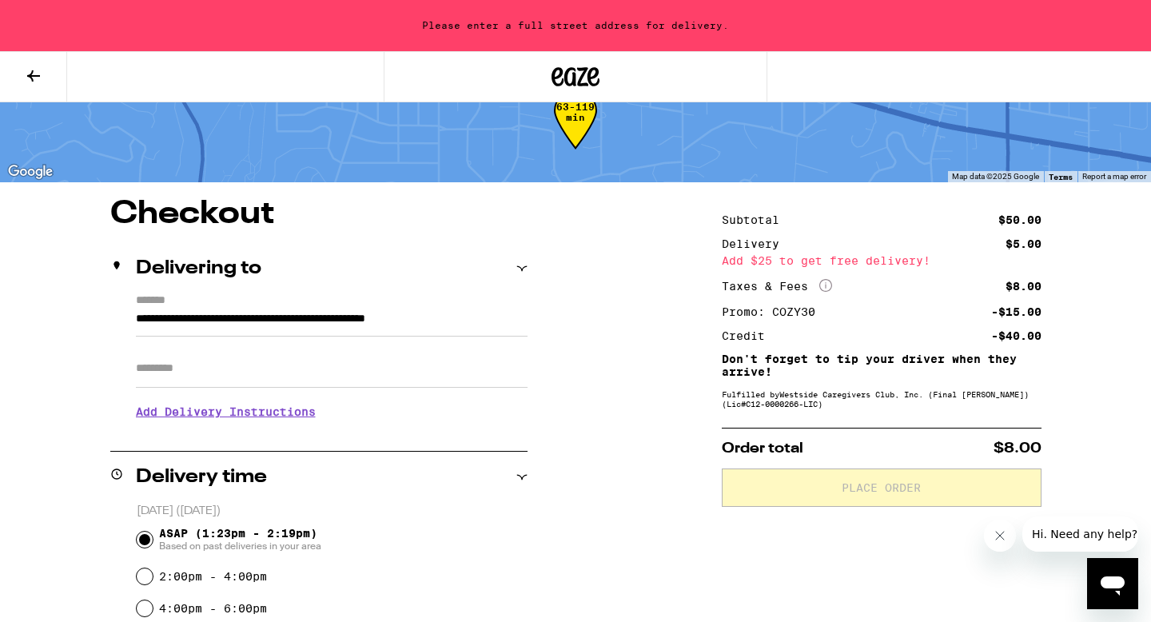
type input "**********"
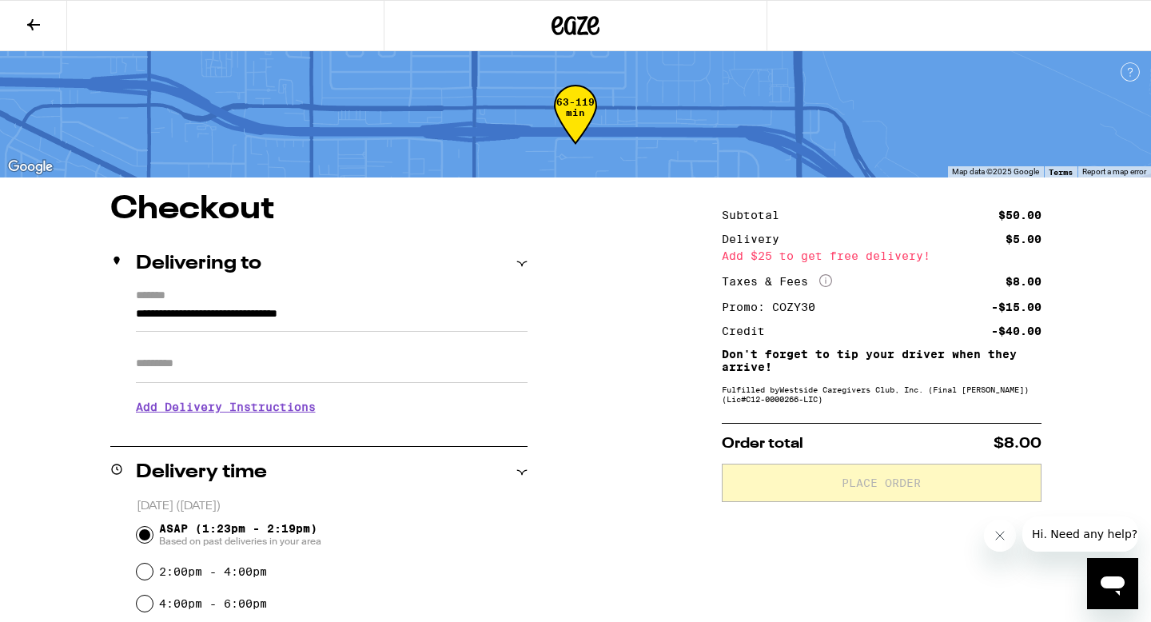
click at [236, 369] on input "Apt/Suite" at bounding box center [332, 364] width 392 height 38
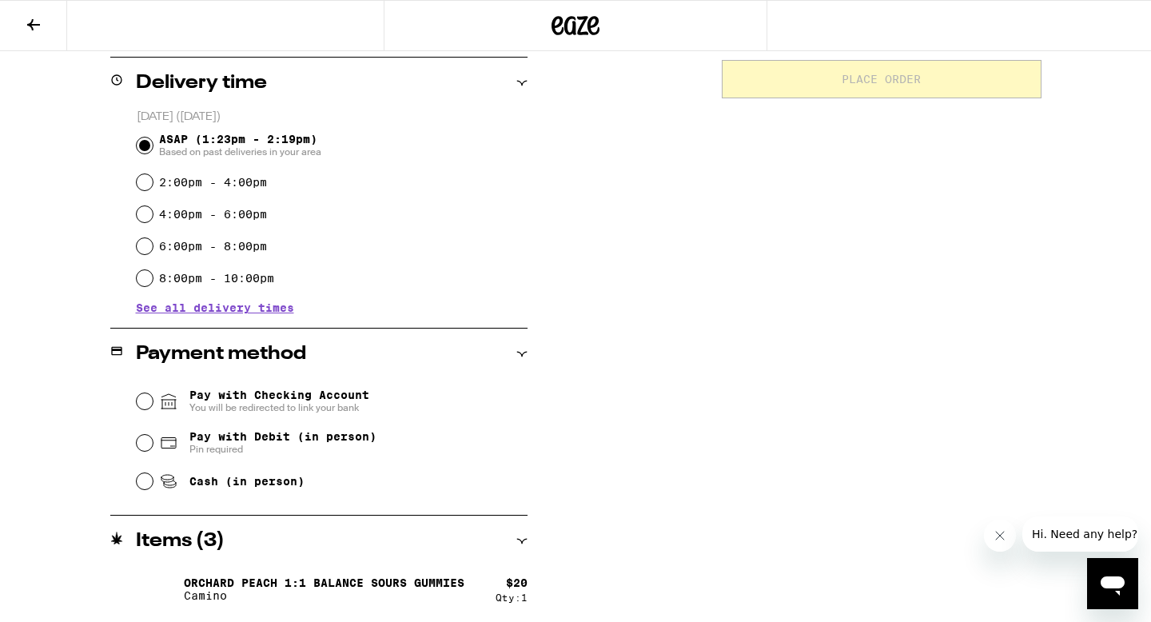
scroll to position [408, 0]
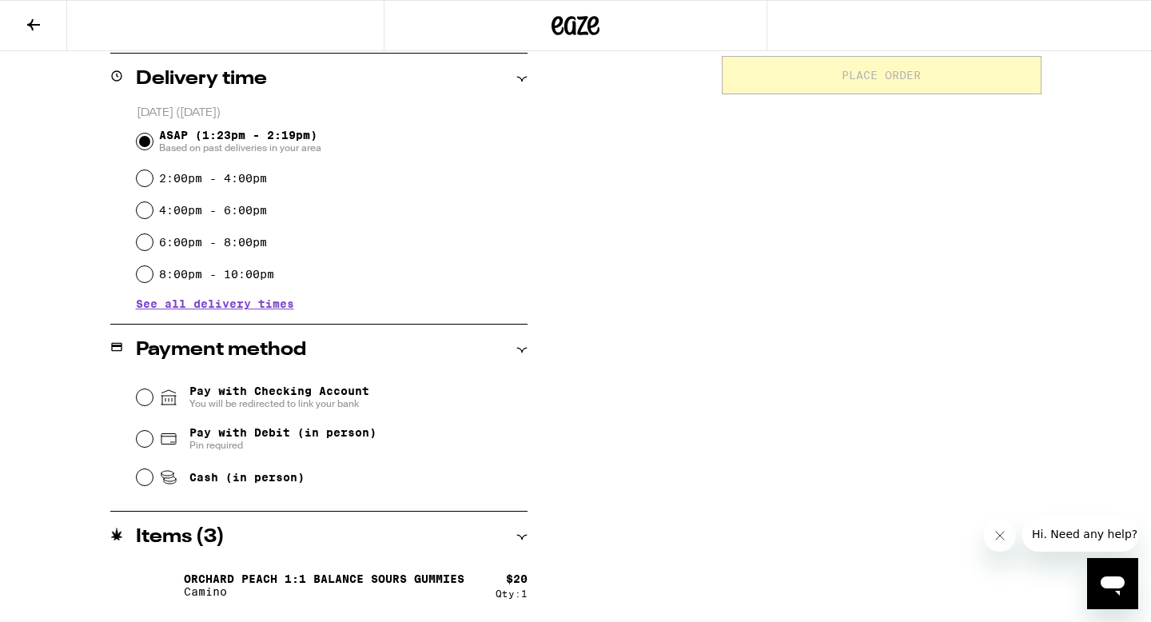
type input "********"
click at [148, 400] on input "Pay with Checking Account You will be redirected to link your bank" at bounding box center [145, 397] width 16 height 16
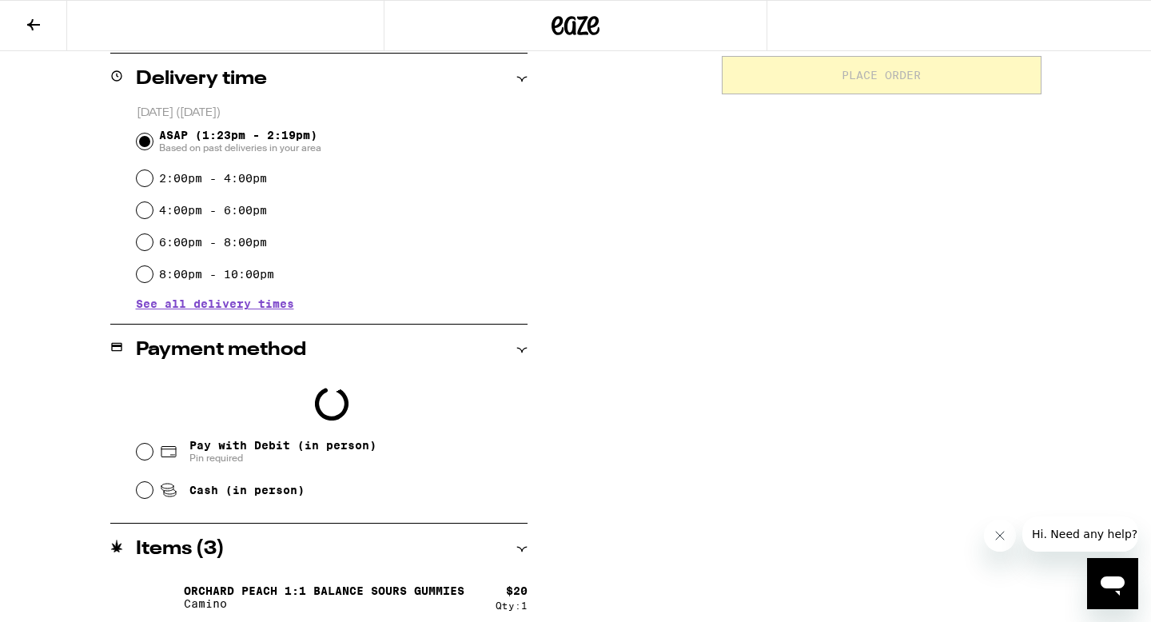
click at [134, 452] on body "**********" at bounding box center [575, 170] width 1151 height 1156
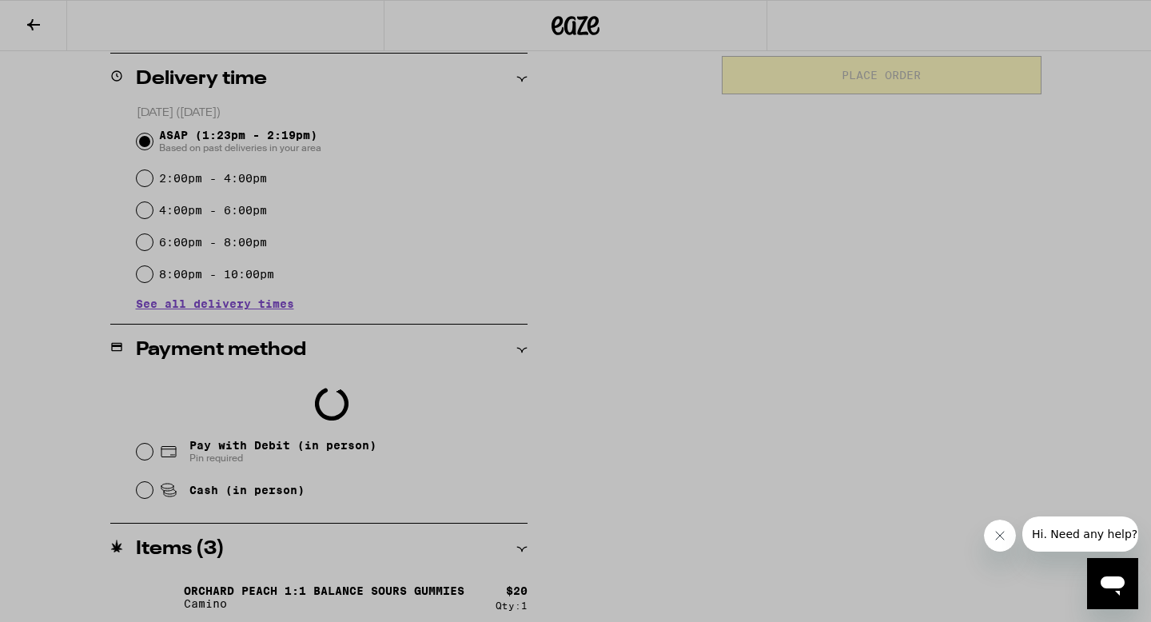
click at [142, 451] on div at bounding box center [575, 311] width 1151 height 622
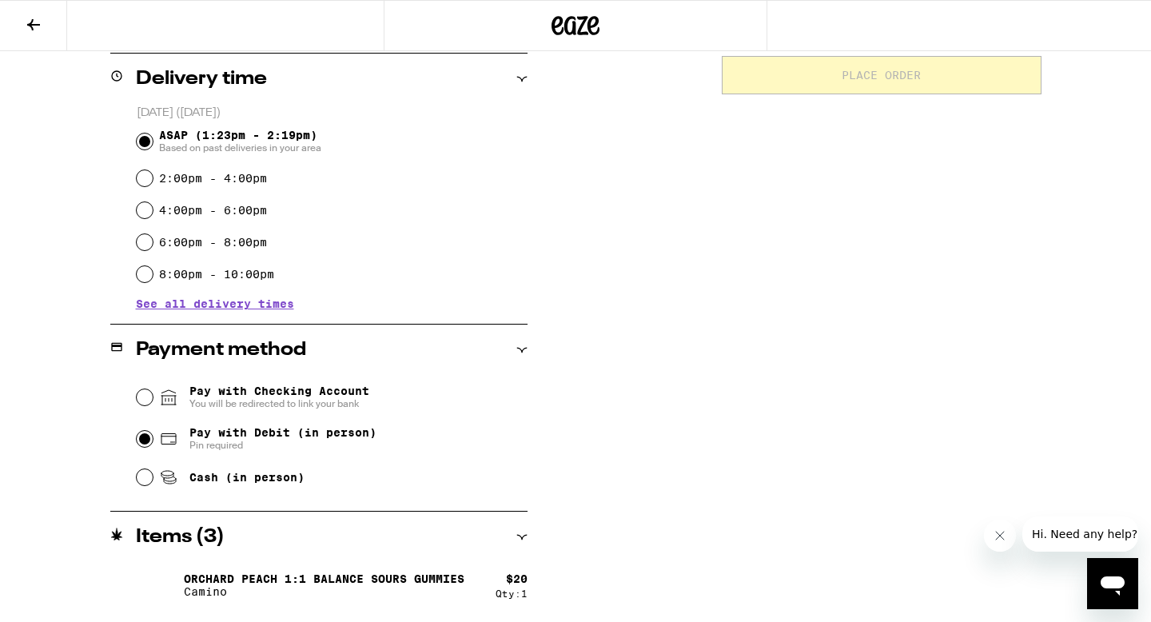
click at [139, 437] on input "Pay with Debit (in person) Pin required" at bounding box center [145, 439] width 16 height 16
radio input "true"
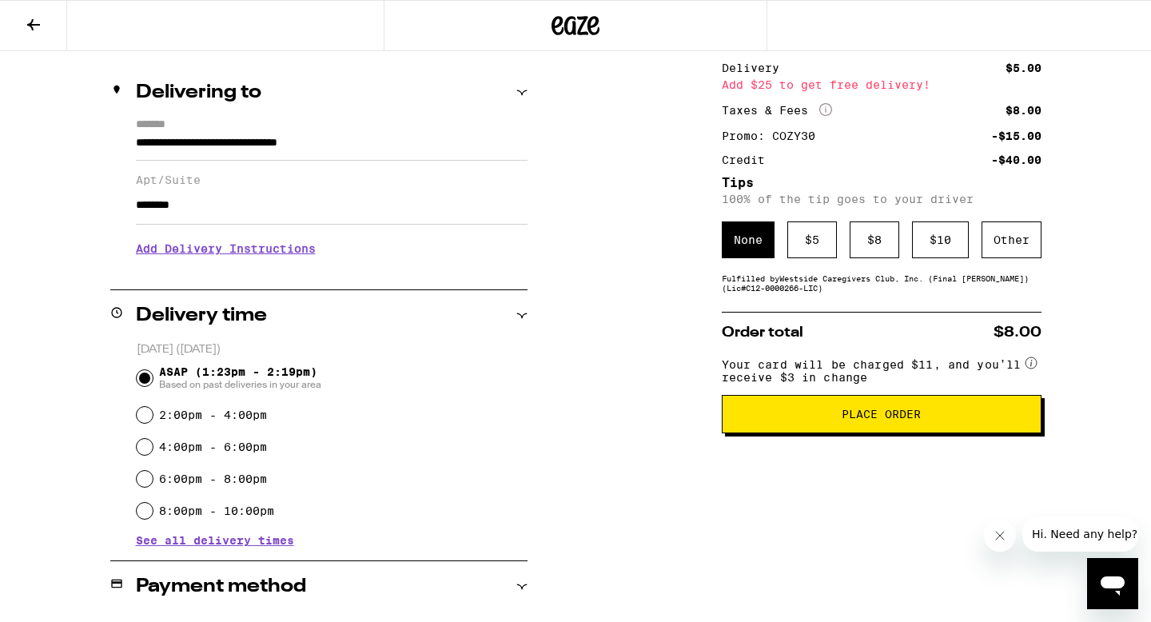
scroll to position [174, 0]
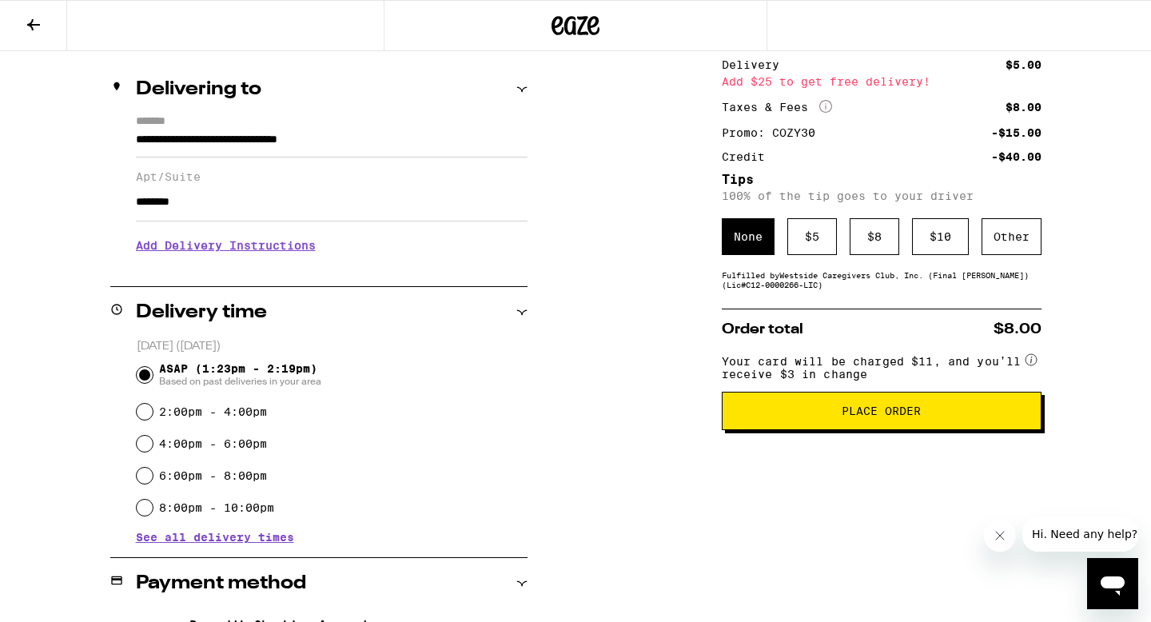
click at [868, 416] on span "Place Order" at bounding box center [881, 410] width 79 height 11
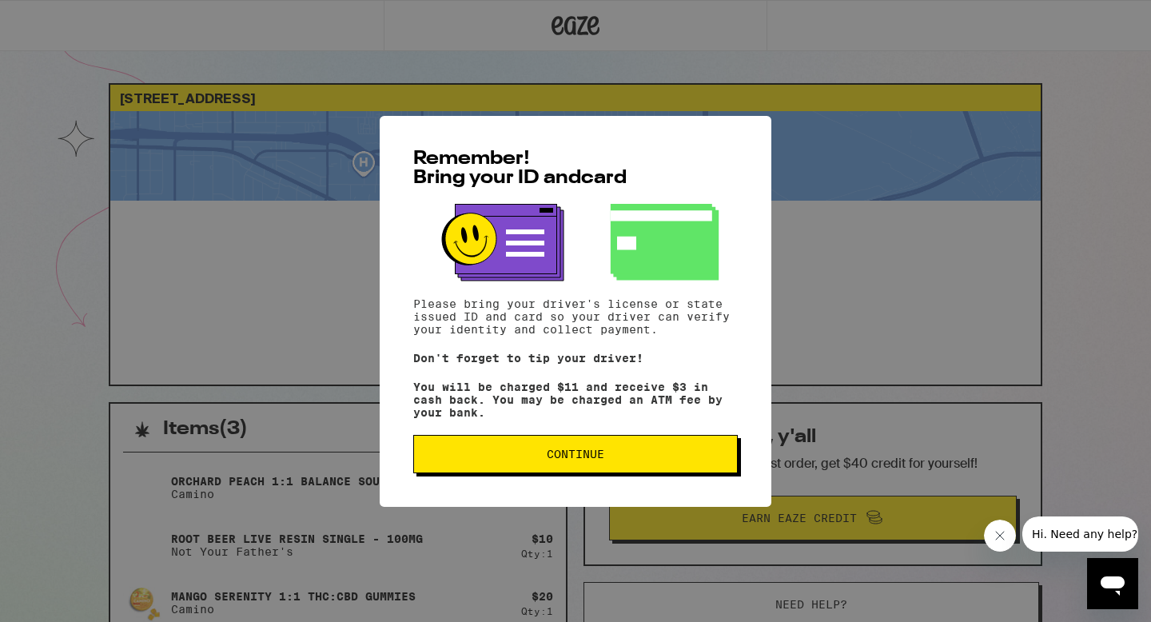
click at [584, 460] on span "Continue" at bounding box center [576, 453] width 58 height 11
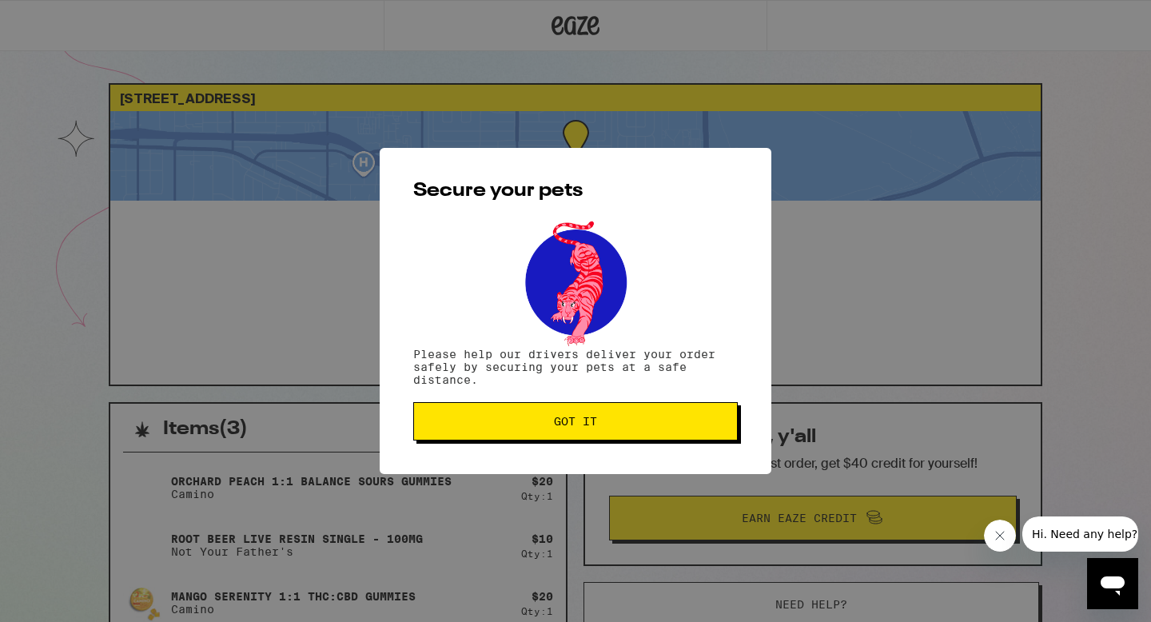
click at [612, 420] on span "Got it" at bounding box center [575, 421] width 297 height 11
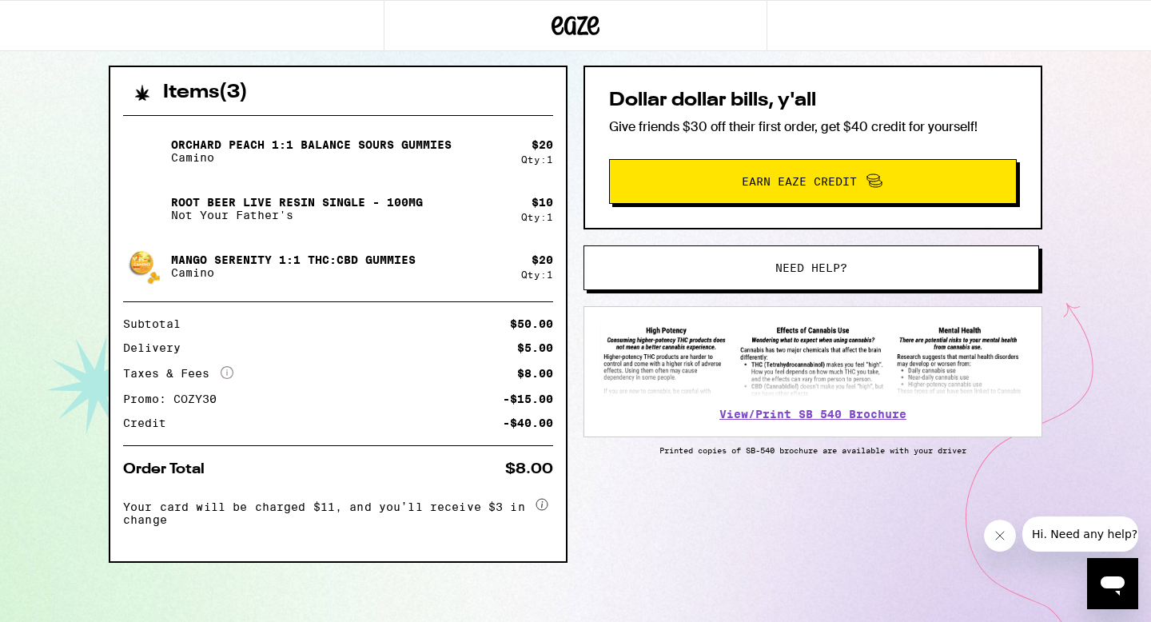
scroll to position [345, 0]
